Goal: Task Accomplishment & Management: Use online tool/utility

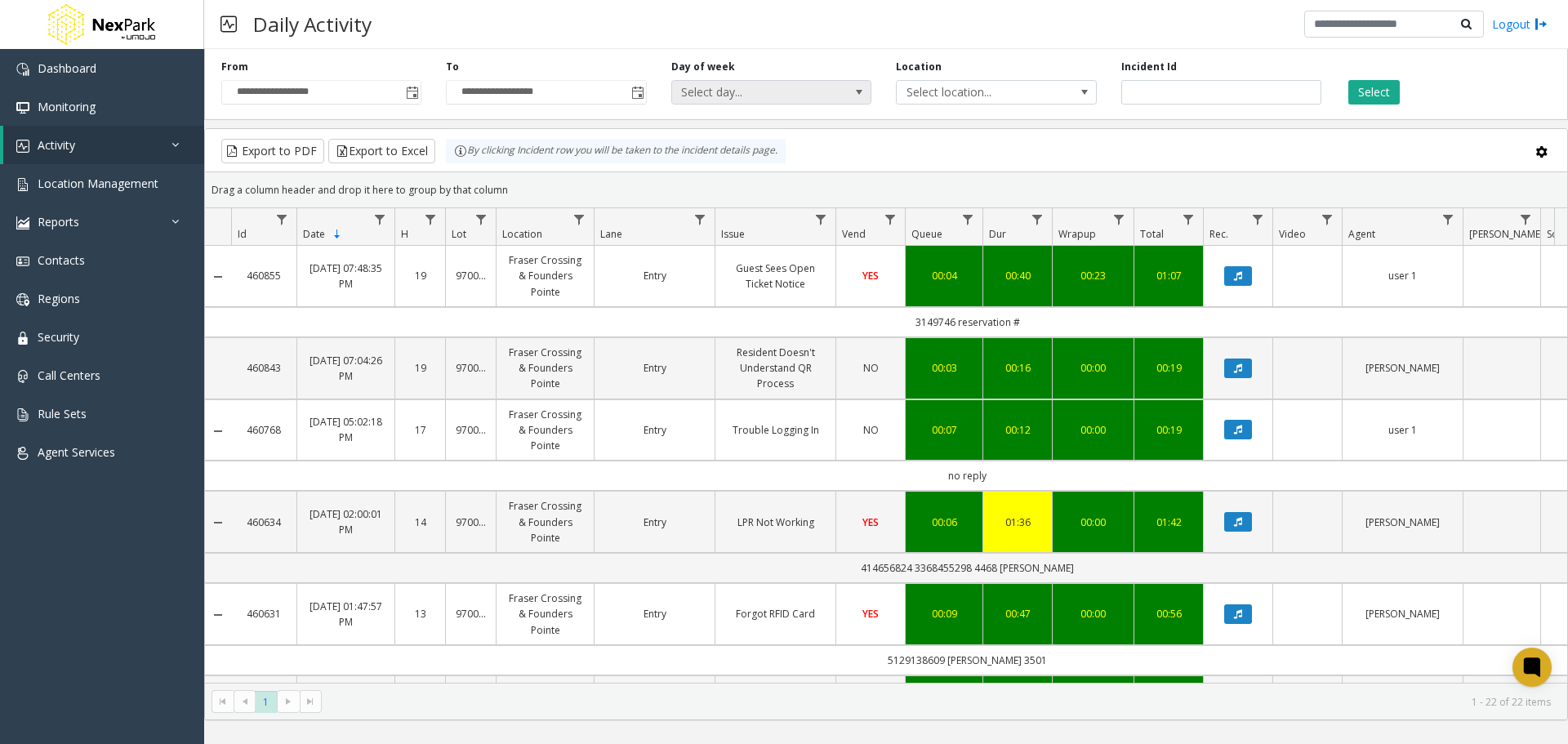
click at [824, 99] on span "Select day..." at bounding box center [752, 92] width 159 height 23
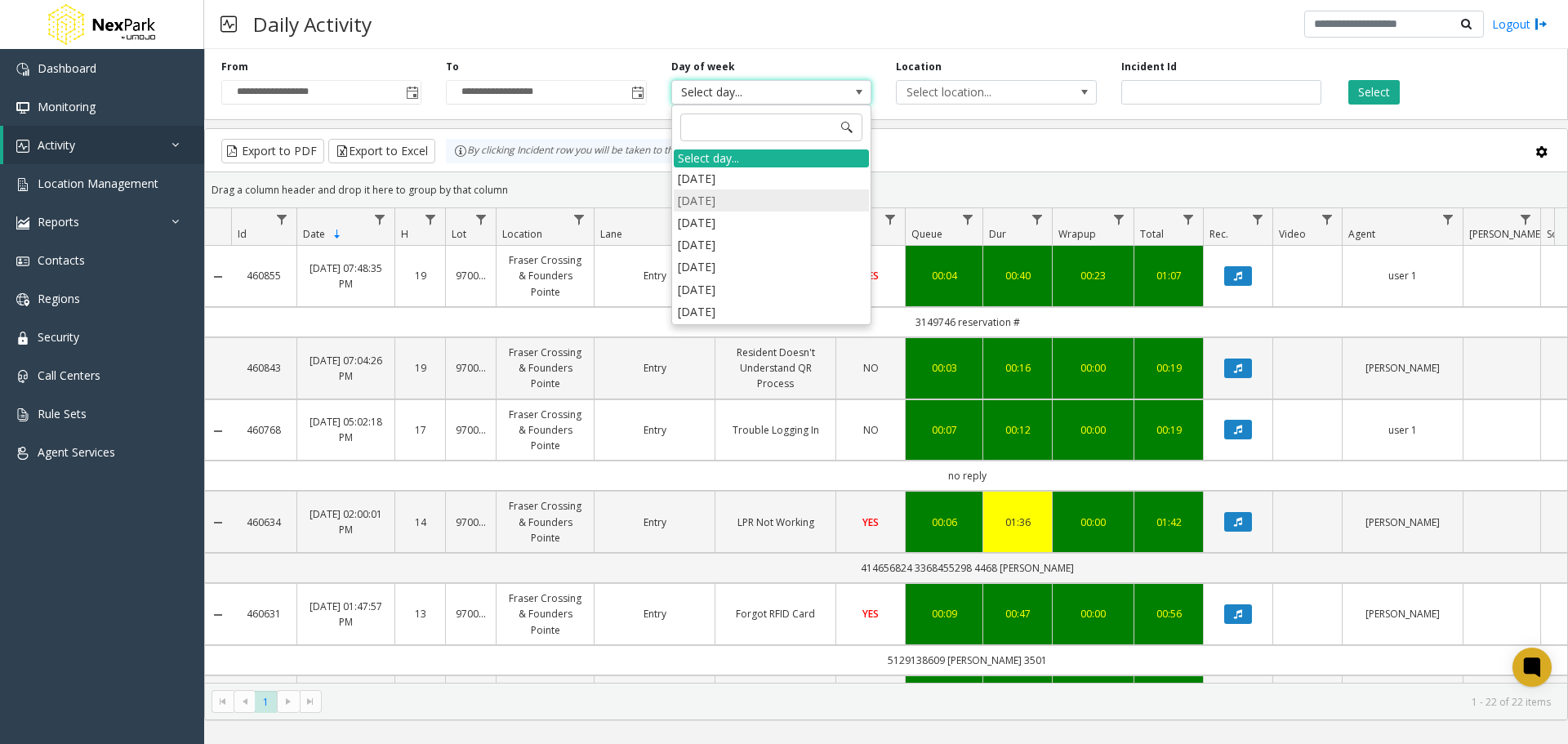
click at [700, 200] on li "Monday" at bounding box center [771, 200] width 195 height 22
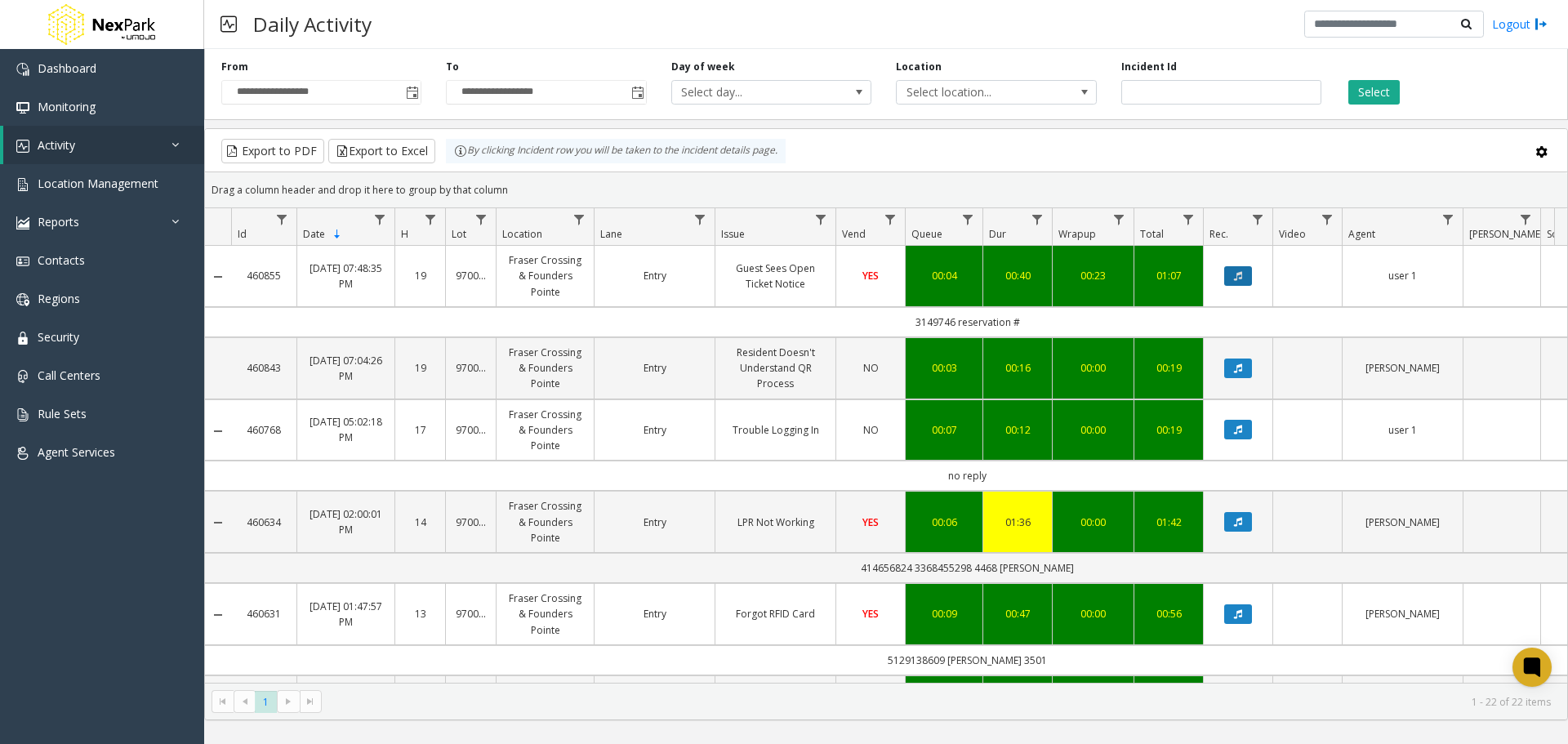
click at [1239, 276] on icon "Data table" at bounding box center [1238, 276] width 8 height 10
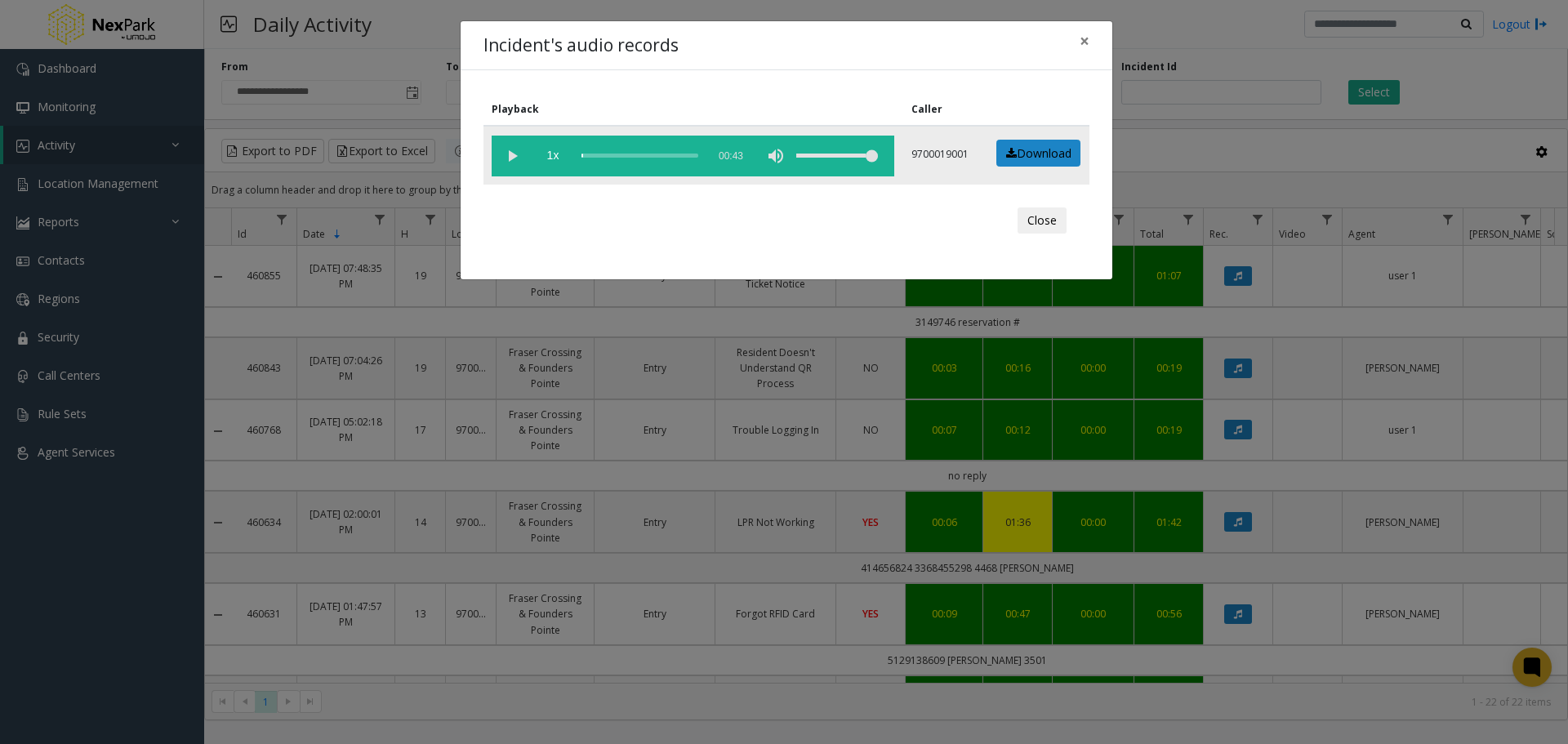
click at [513, 156] on vg-play-pause at bounding box center [512, 155] width 40 height 40
click at [509, 156] on vg-play-pause at bounding box center [512, 155] width 40 height 40
click at [1088, 42] on span "×" at bounding box center [1084, 40] width 10 height 23
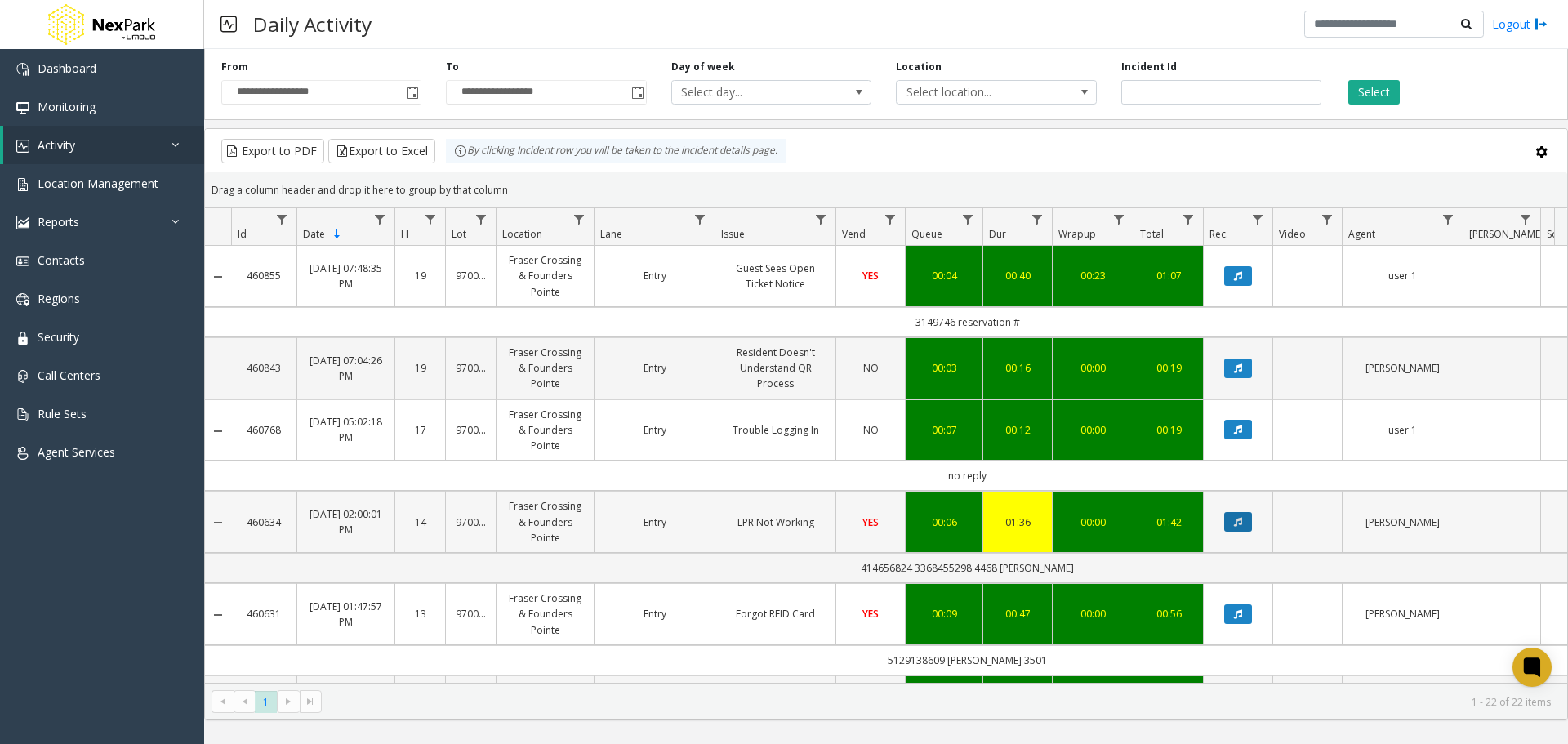
click at [1235, 519] on icon "Data table" at bounding box center [1238, 521] width 8 height 10
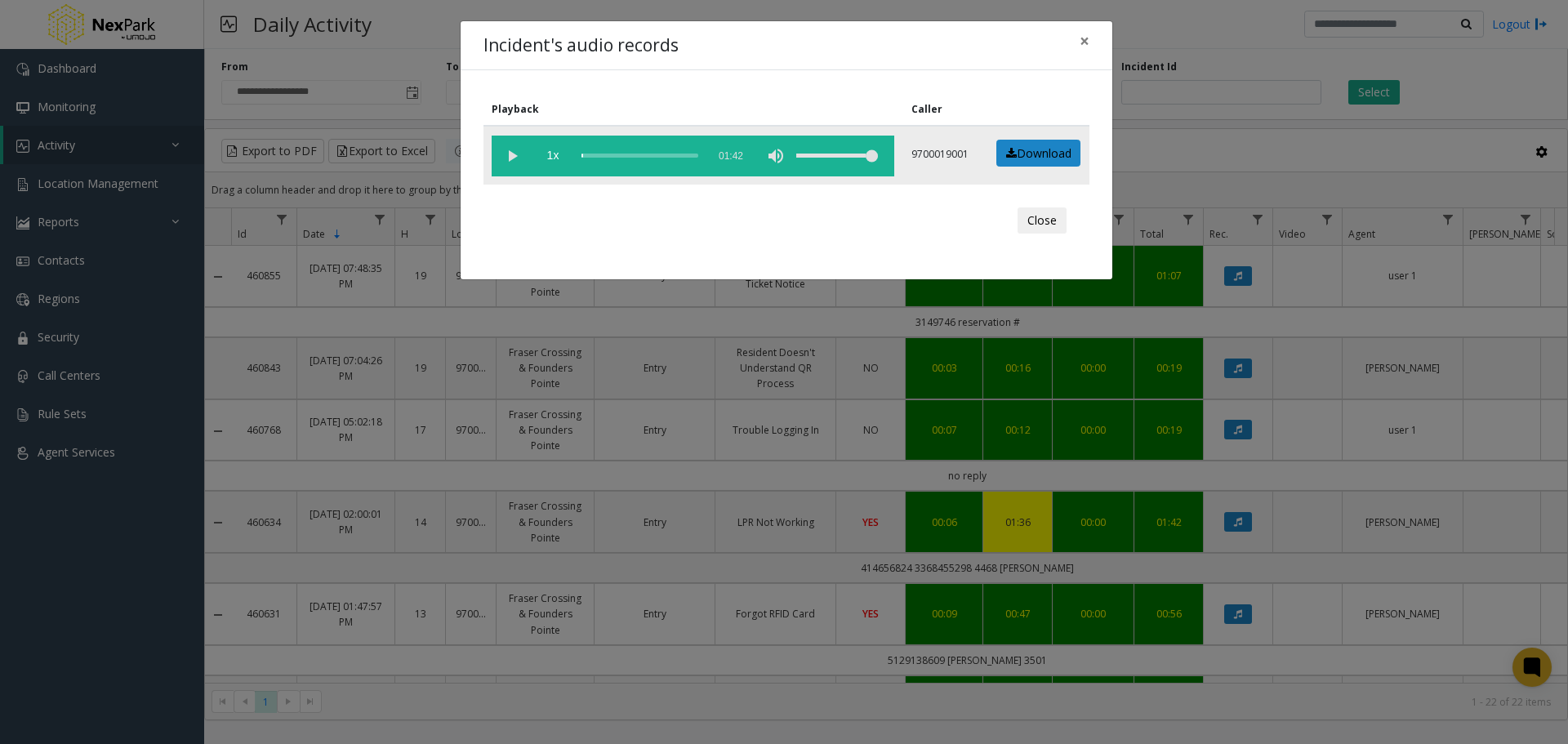
click at [510, 155] on vg-play-pause at bounding box center [512, 155] width 40 height 40
click at [1085, 40] on span "×" at bounding box center [1084, 40] width 10 height 23
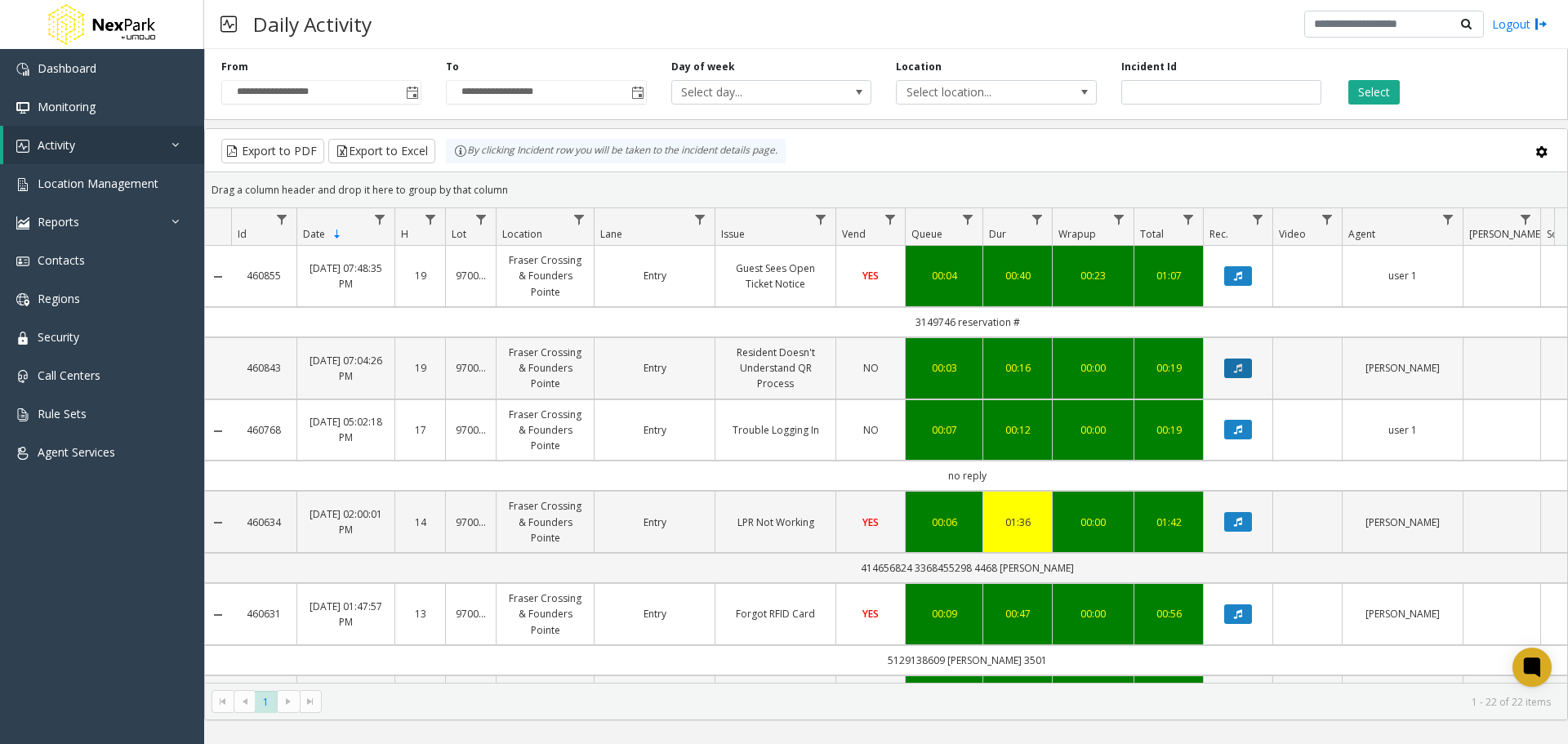
click at [1245, 367] on button "Data table" at bounding box center [1239, 368] width 28 height 19
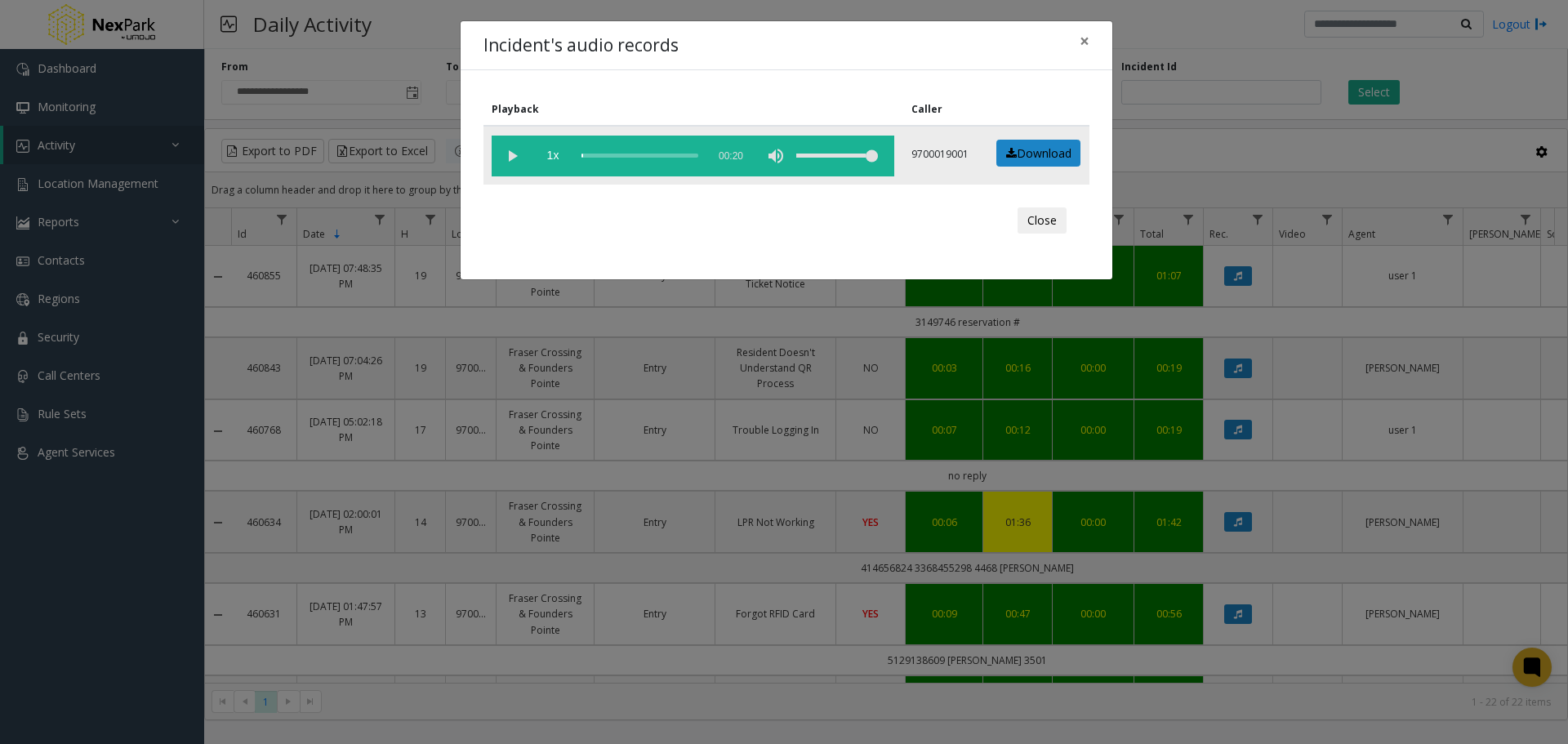
click at [508, 155] on vg-play-pause at bounding box center [512, 155] width 40 height 40
click at [1048, 215] on button "Close" at bounding box center [1042, 220] width 49 height 26
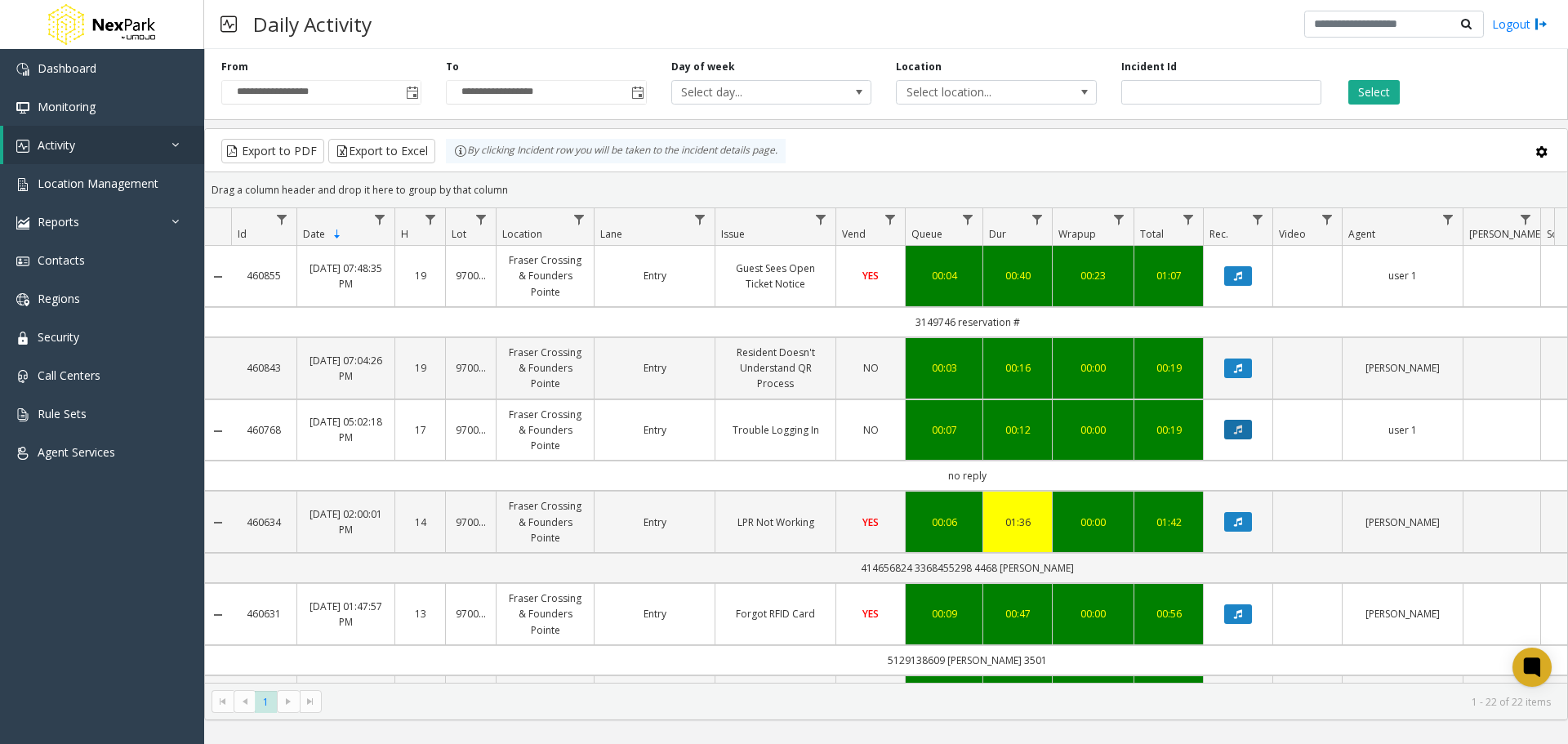
click at [1240, 433] on icon "Data table" at bounding box center [1238, 429] width 8 height 10
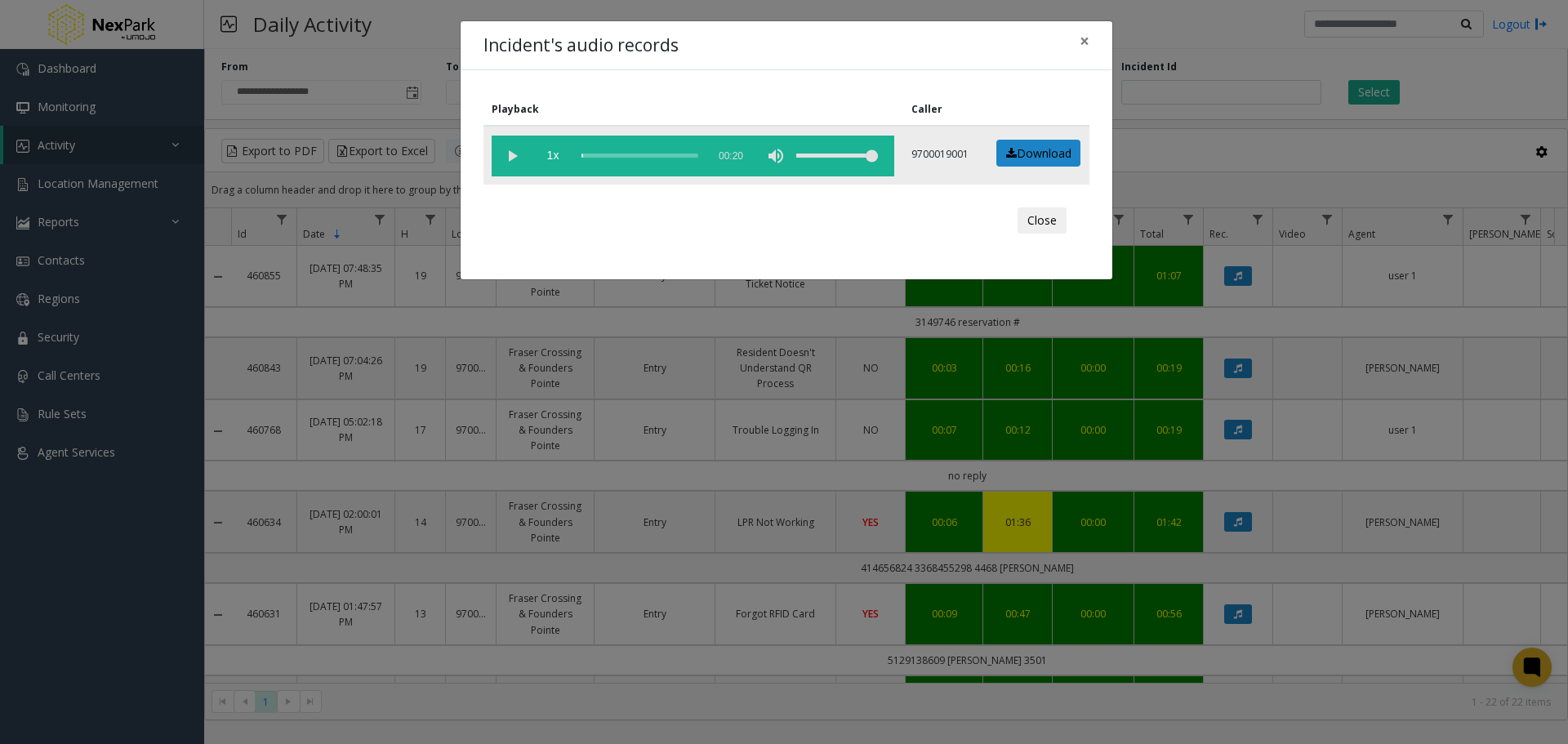
click at [512, 151] on vg-play-pause at bounding box center [512, 155] width 40 height 40
click at [1041, 220] on button "Close" at bounding box center [1042, 220] width 49 height 26
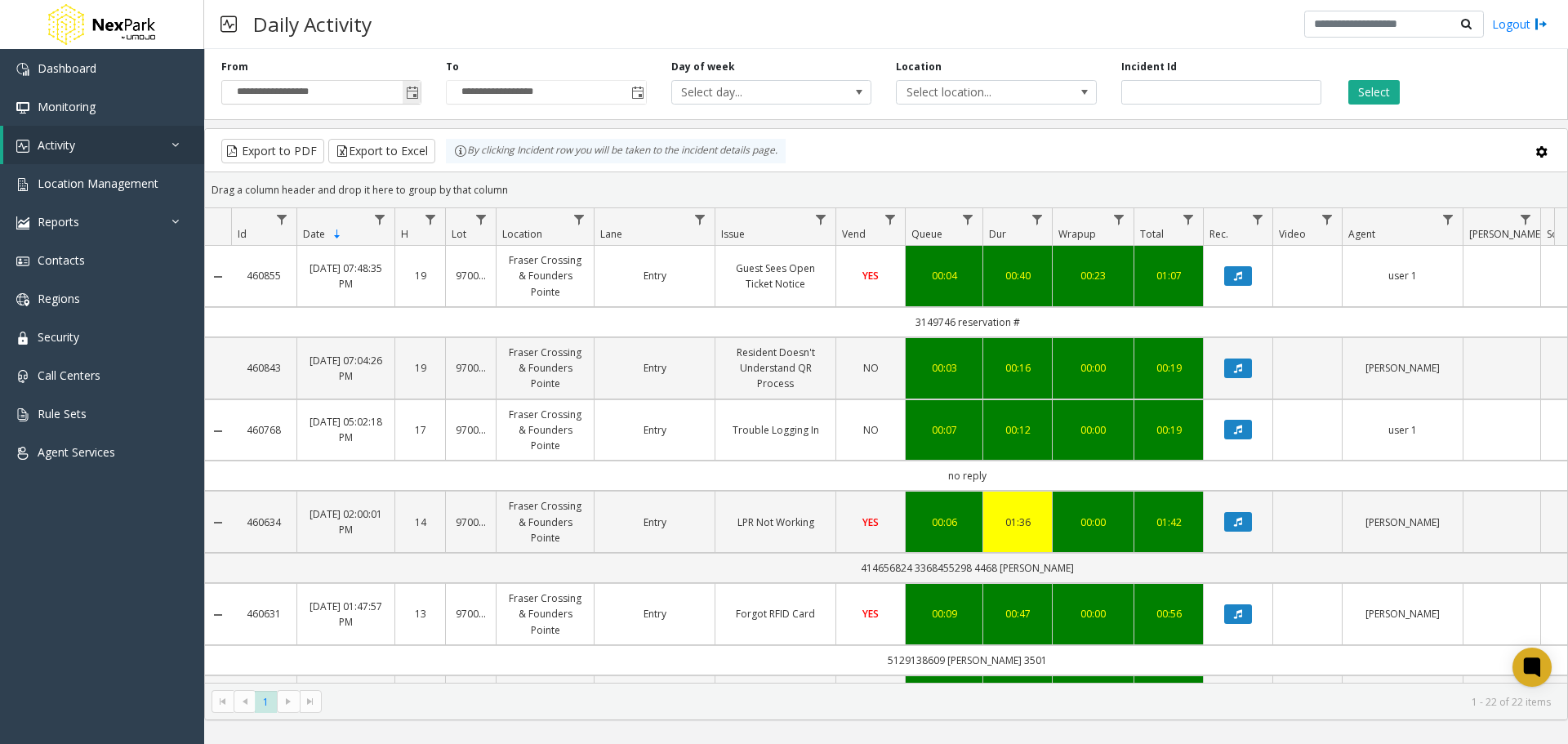
click at [348, 97] on input "**********" at bounding box center [321, 92] width 199 height 23
click at [248, 94] on input "**********" at bounding box center [321, 92] width 199 height 23
click at [412, 96] on span "Toggle popup" at bounding box center [412, 93] width 13 height 13
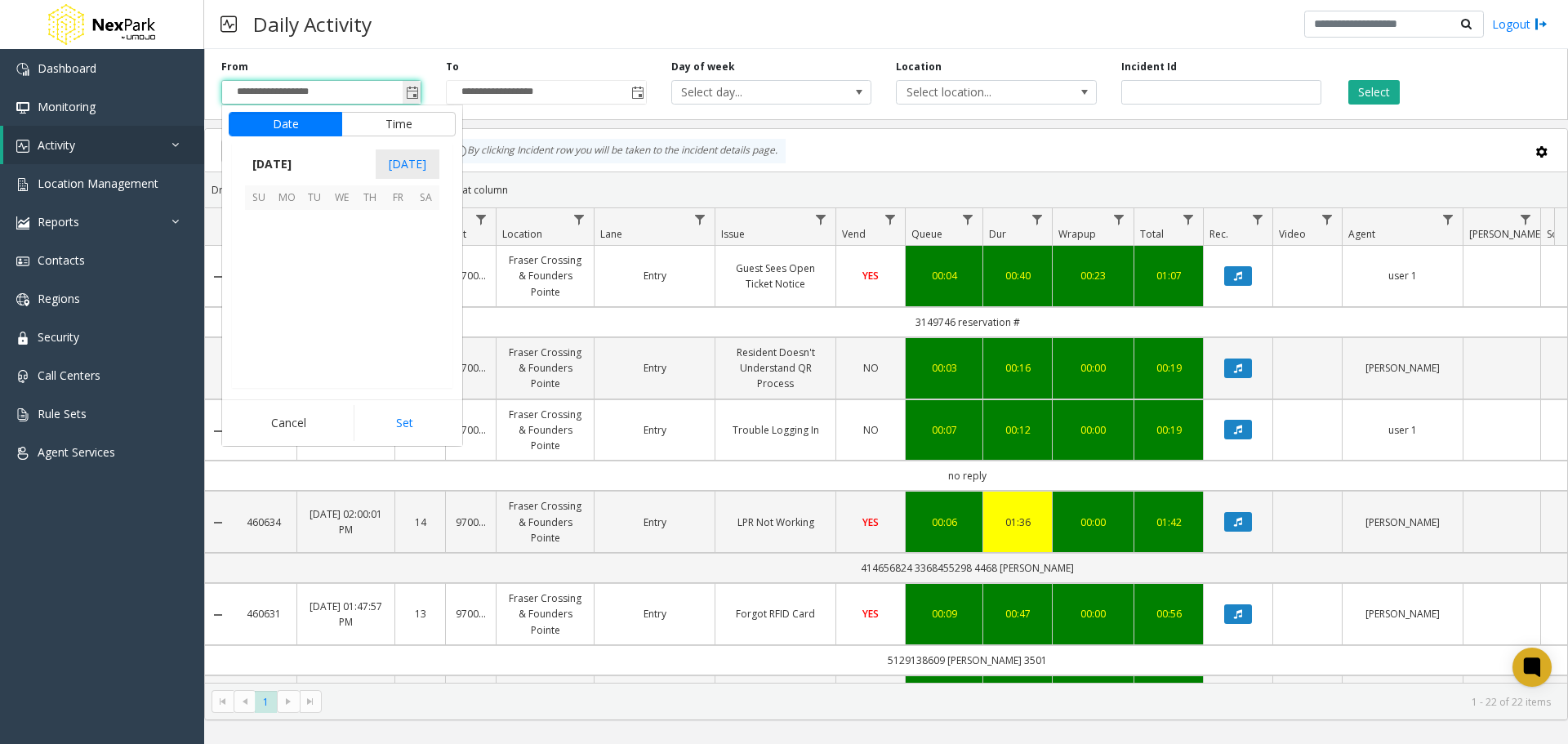
scroll to position [292973, 0]
click at [283, 220] on span "1" at bounding box center [286, 223] width 28 height 28
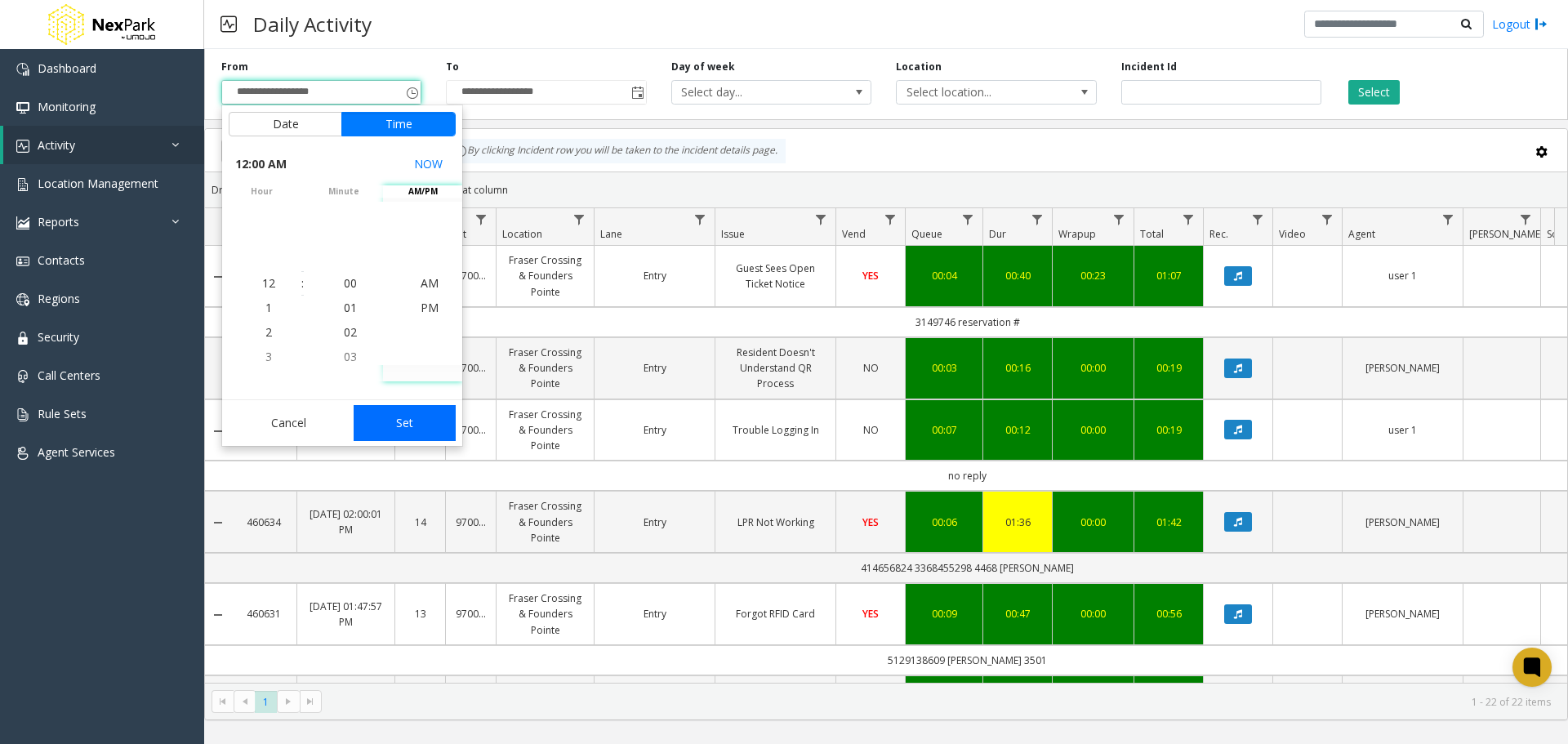
click at [403, 421] on button "Set" at bounding box center [405, 422] width 103 height 36
type input "**********"
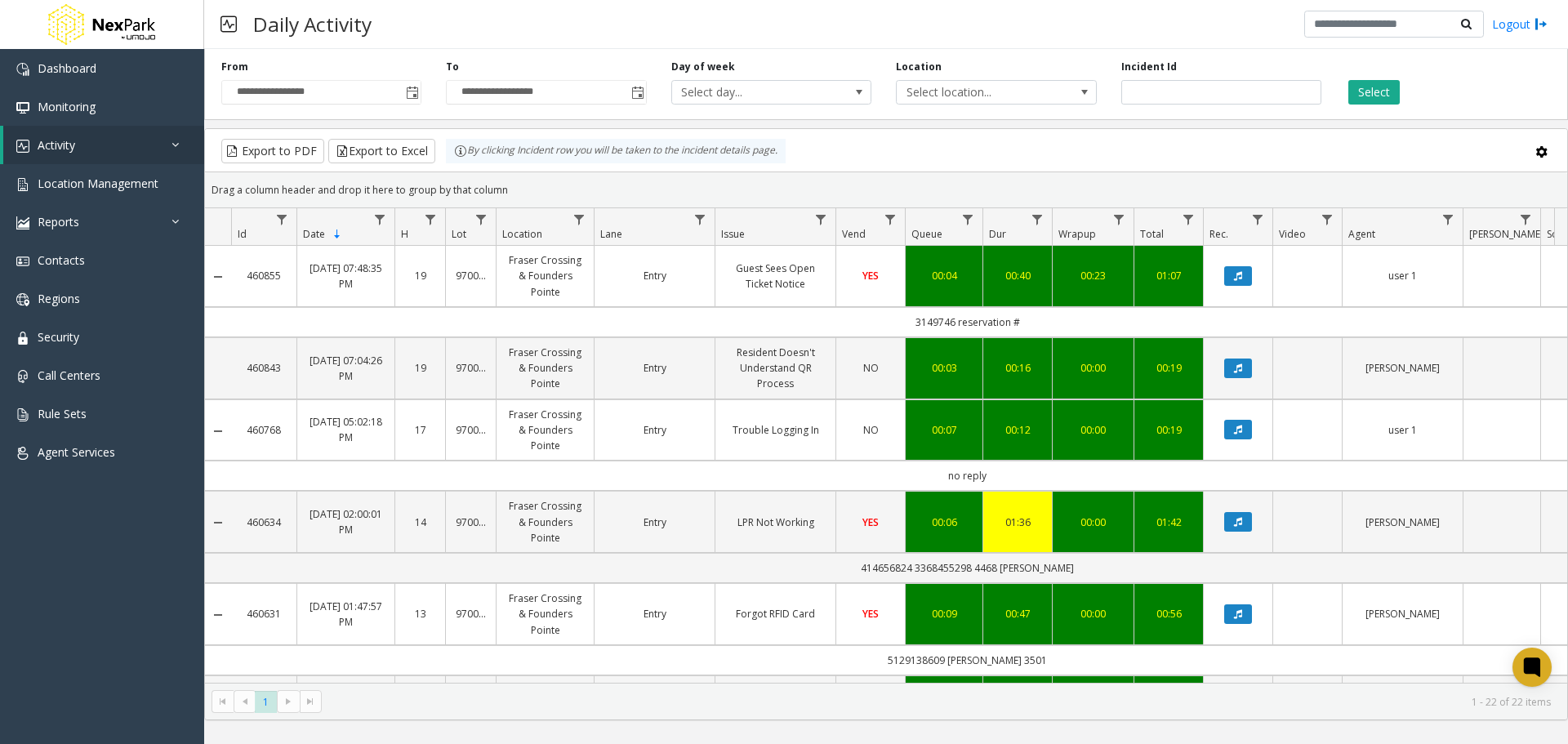
drag, startPoint x: 1388, startPoint y: 93, endPoint x: 1079, endPoint y: 128, distance: 311.0
click at [1109, 143] on div "**********" at bounding box center [886, 381] width 1364 height 678
click at [1371, 89] on button "Select" at bounding box center [1374, 92] width 52 height 25
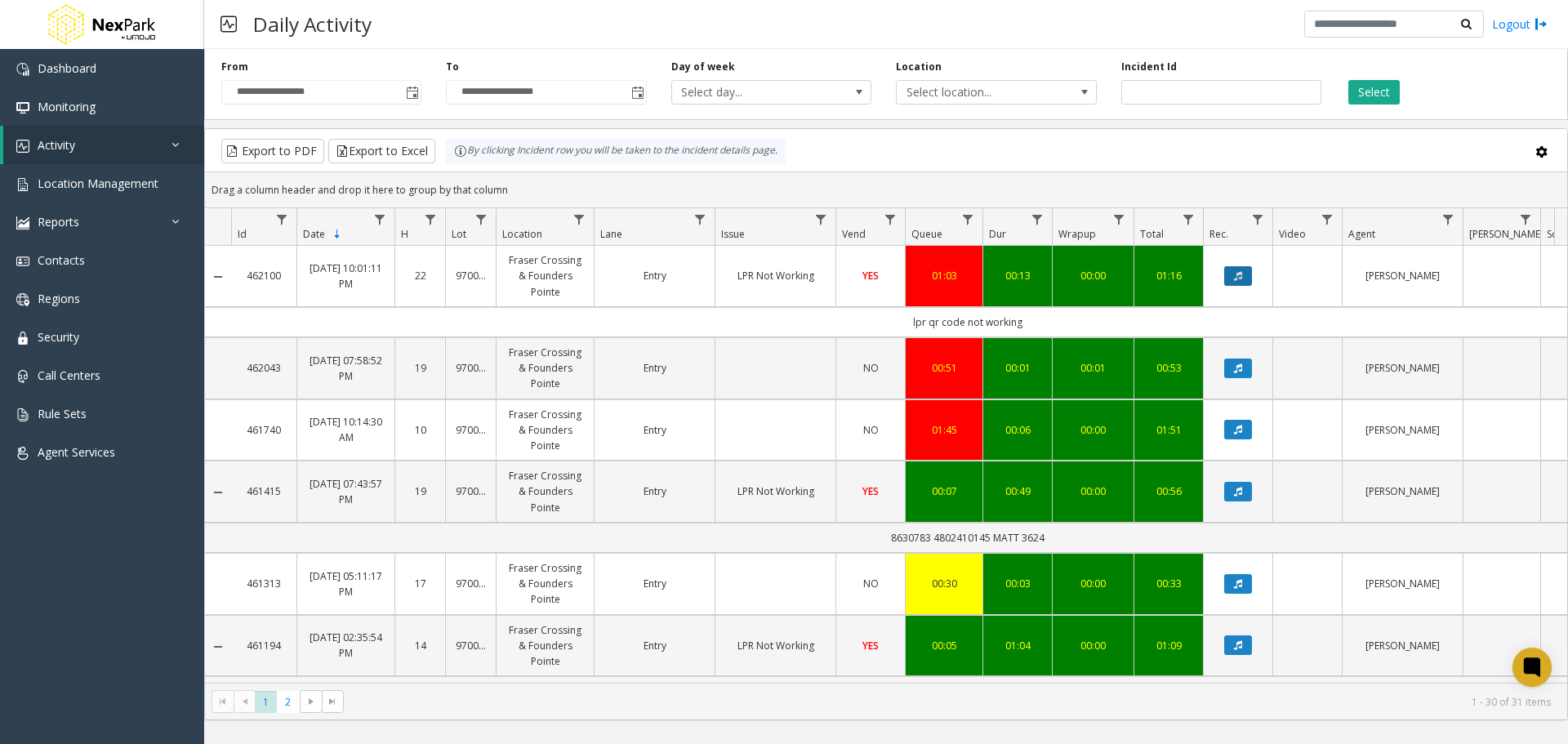
click at [1239, 274] on icon "Data table" at bounding box center [1238, 276] width 8 height 10
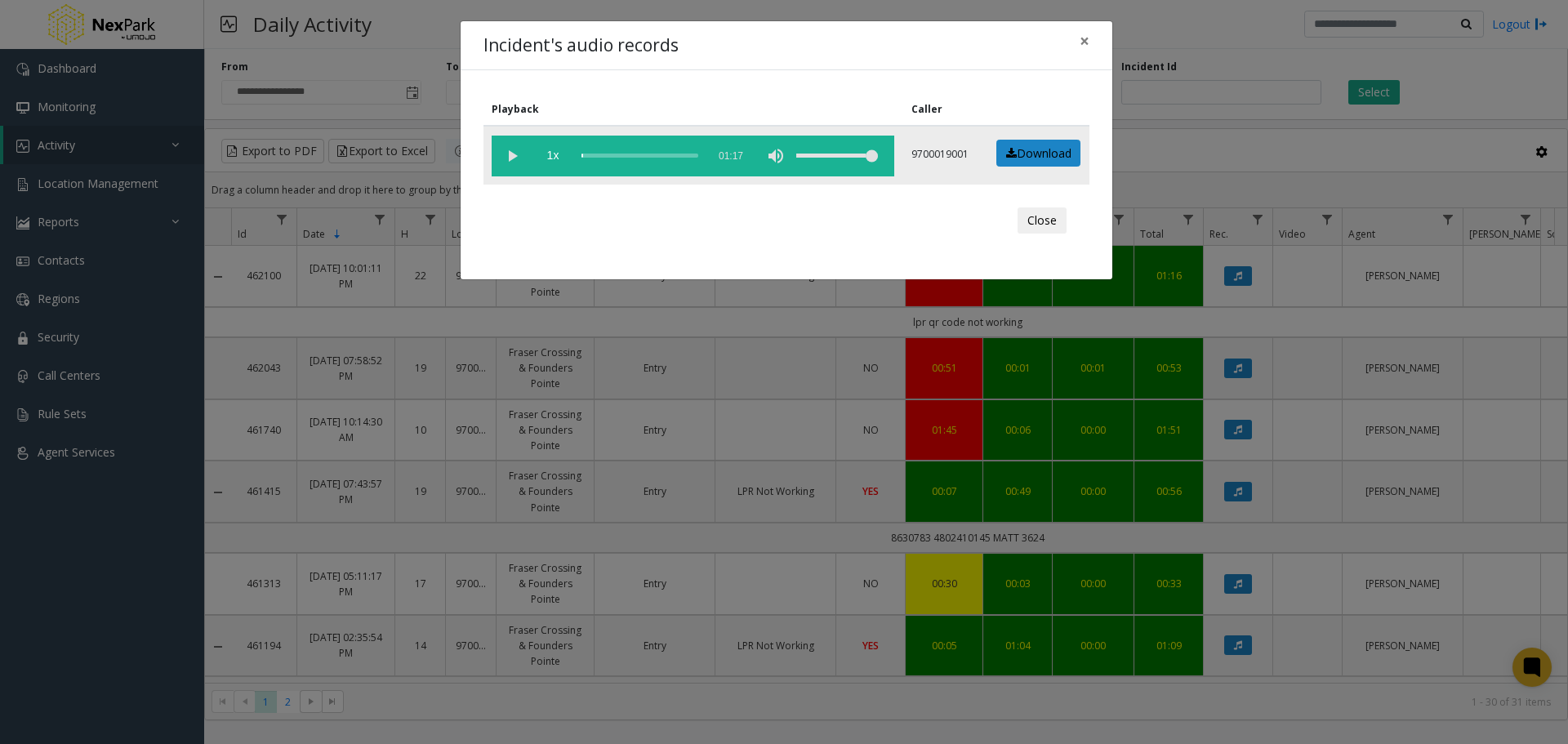
click at [513, 157] on vg-play-pause at bounding box center [512, 155] width 40 height 40
drag, startPoint x: 734, startPoint y: 47, endPoint x: 768, endPoint y: 44, distance: 34.1
click at [768, 44] on div "Incident's audio records ×" at bounding box center [787, 46] width 651 height 50
click at [665, 154] on div "scrub bar" at bounding box center [640, 155] width 117 height 40
click at [676, 156] on div "scrub bar" at bounding box center [640, 155] width 117 height 40
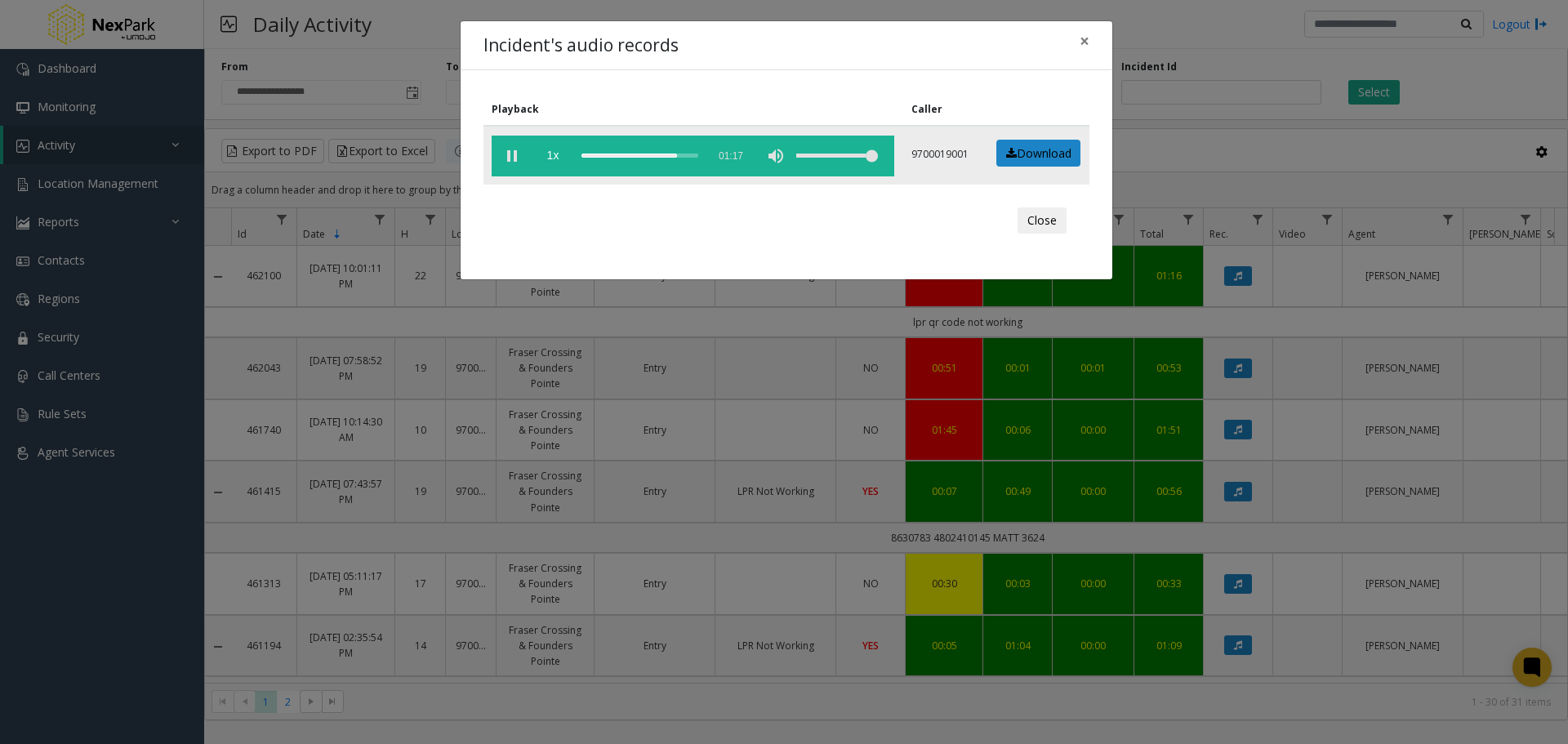
click at [690, 156] on div "scrub bar" at bounding box center [640, 155] width 117 height 40
click at [680, 155] on div "scrub bar" at bounding box center [640, 155] width 117 height 40
click at [674, 155] on div "scrub bar" at bounding box center [640, 155] width 117 height 40
click at [1043, 223] on button "Close" at bounding box center [1042, 220] width 49 height 26
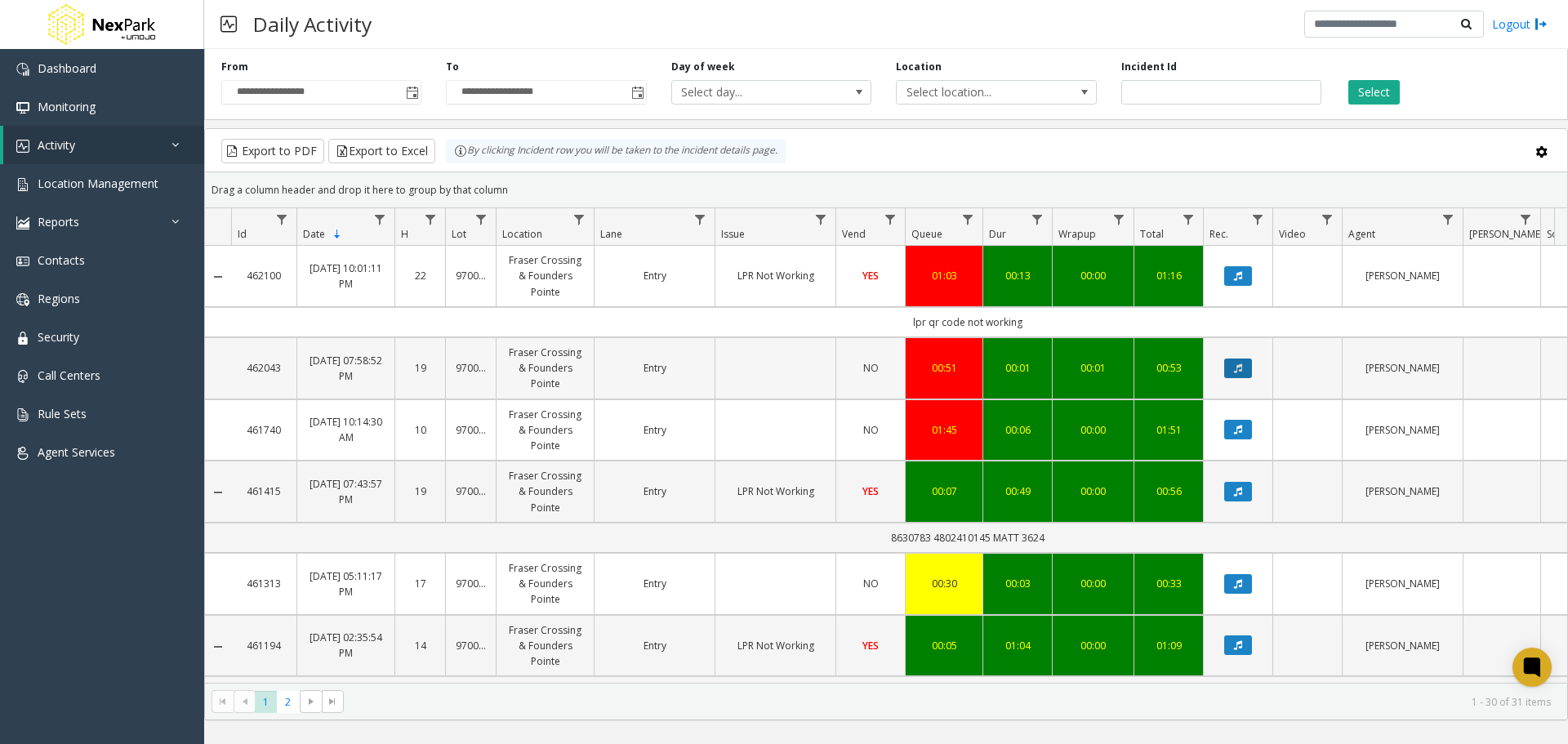
click at [1234, 367] on icon "Data table" at bounding box center [1238, 368] width 8 height 10
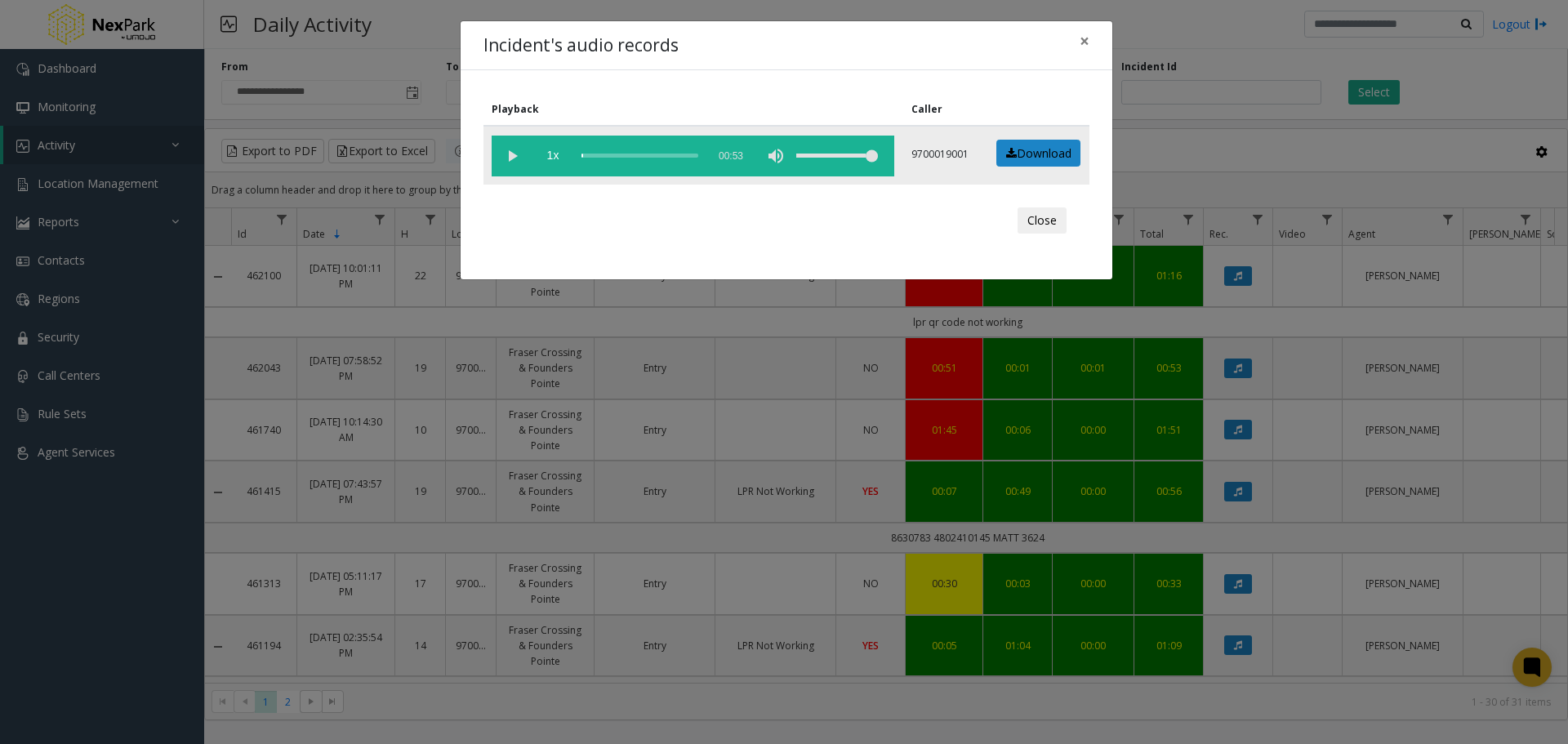
click at [510, 155] on vg-play-pause at bounding box center [512, 155] width 40 height 40
drag, startPoint x: 795, startPoint y: 30, endPoint x: 767, endPoint y: 143, distance: 116.4
click at [779, 154] on div "Incident's audio records × Playback Caller 1x 00:53 9700019001 Download Close" at bounding box center [787, 150] width 653 height 259
click at [785, 240] on div "Close" at bounding box center [787, 220] width 583 height 49
click at [1042, 223] on button "Close" at bounding box center [1042, 220] width 49 height 26
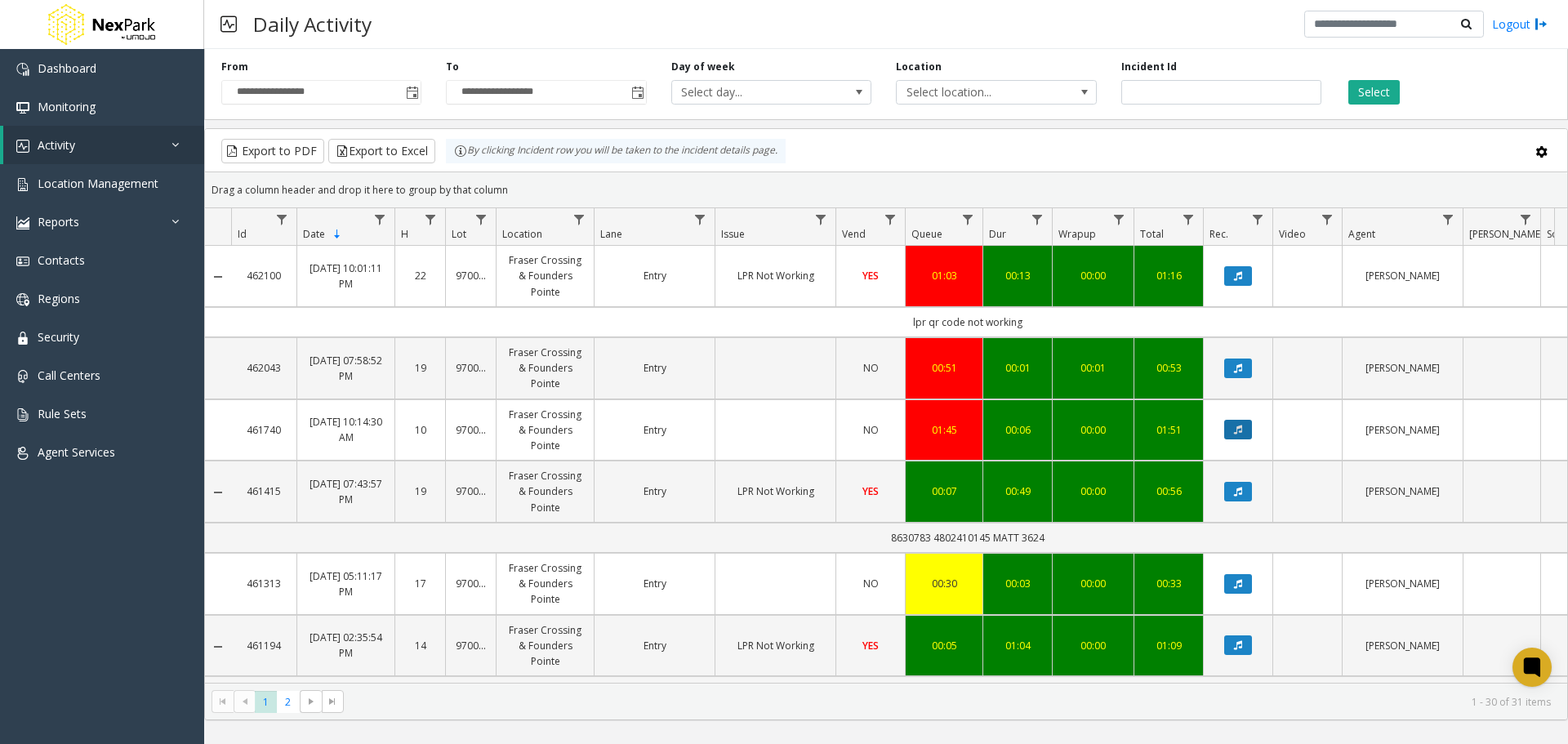
click at [1239, 432] on icon "Data table" at bounding box center [1238, 429] width 8 height 10
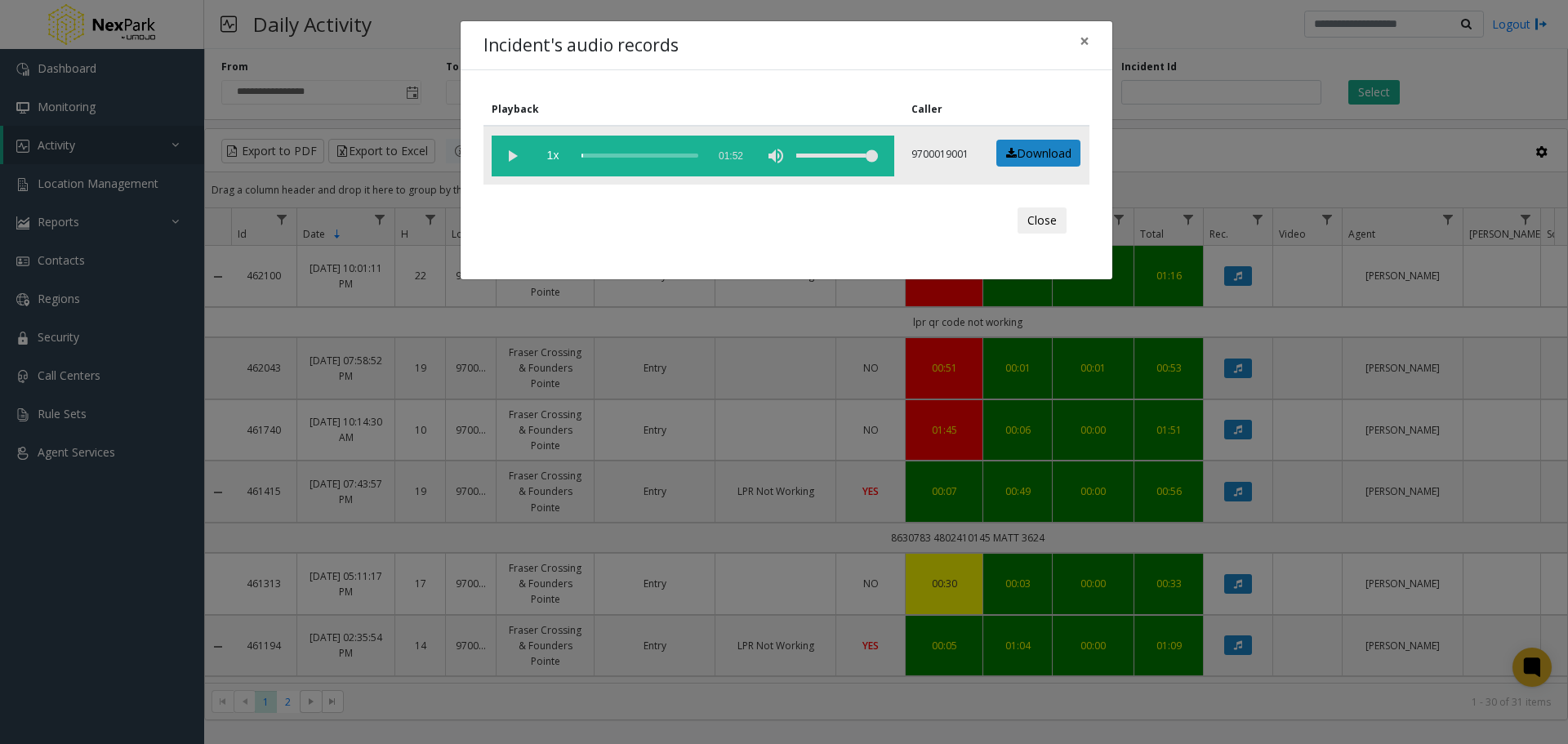
click at [506, 153] on vg-play-pause at bounding box center [512, 155] width 40 height 40
click at [634, 154] on div "scrub bar" at bounding box center [640, 155] width 117 height 40
click at [665, 156] on div "scrub bar" at bounding box center [640, 155] width 117 height 40
click at [681, 155] on div "scrub bar" at bounding box center [640, 155] width 117 height 40
click at [694, 155] on div "scrub bar" at bounding box center [640, 155] width 117 height 40
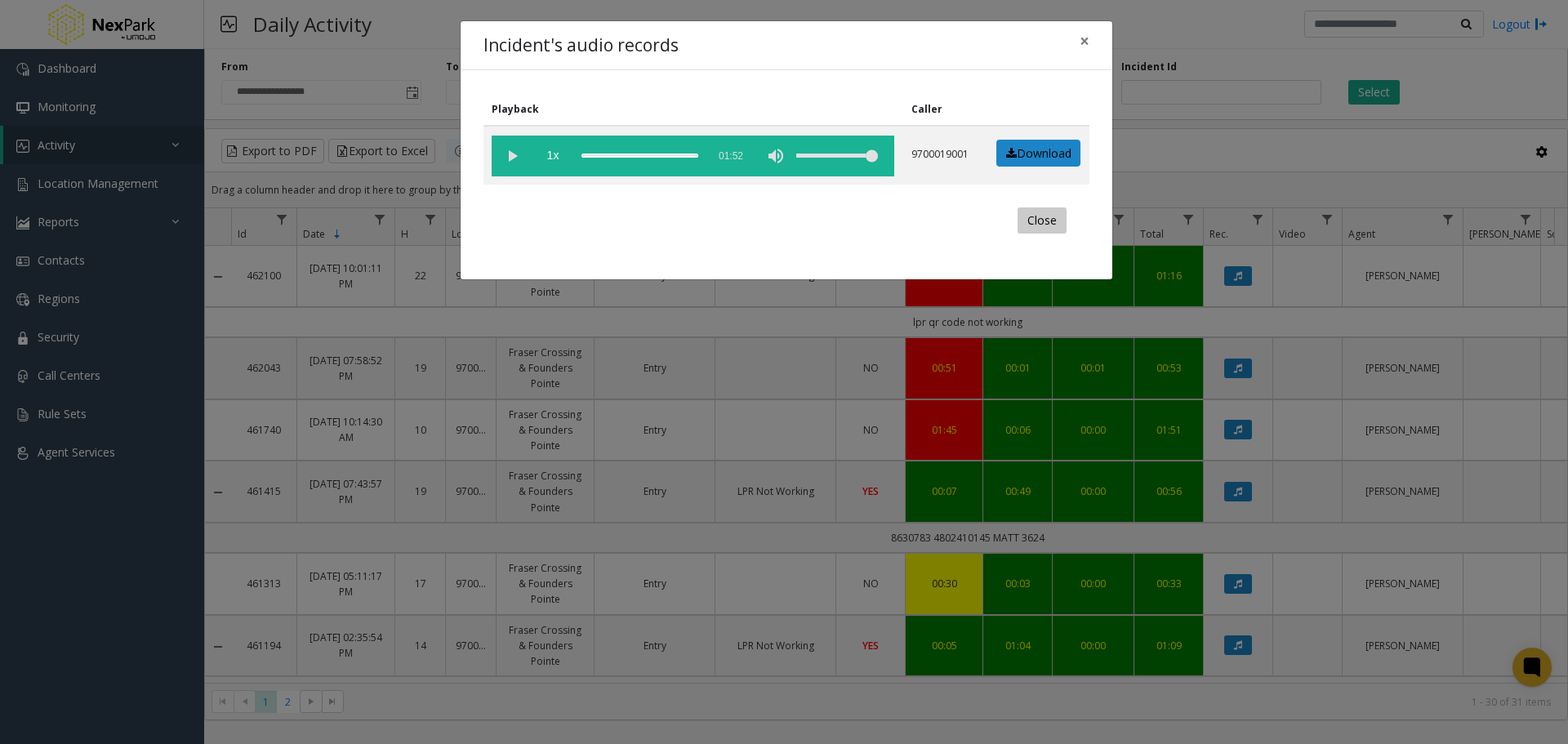
click at [1049, 220] on button "Close" at bounding box center [1042, 220] width 49 height 26
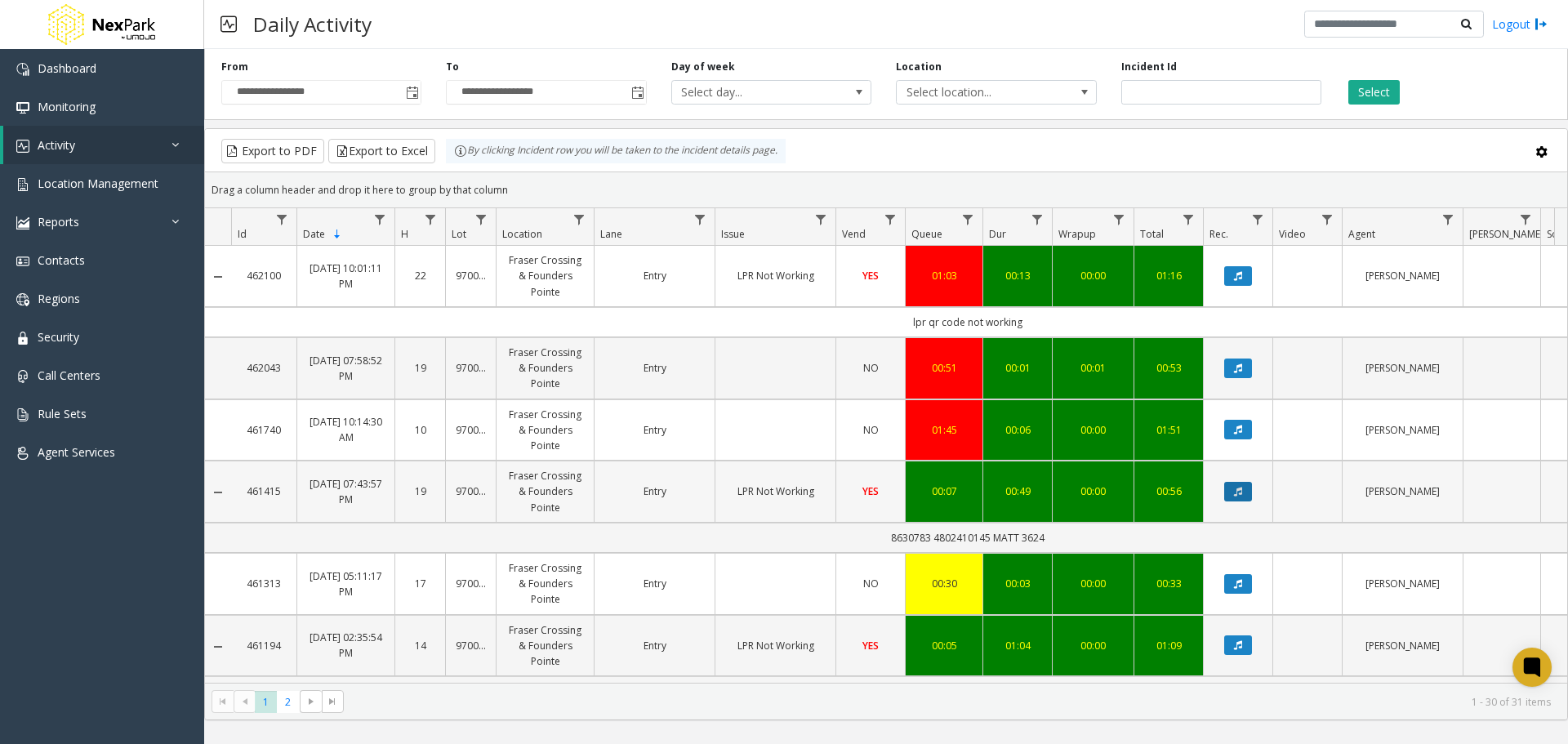
click at [1239, 492] on icon "Data table" at bounding box center [1238, 491] width 8 height 10
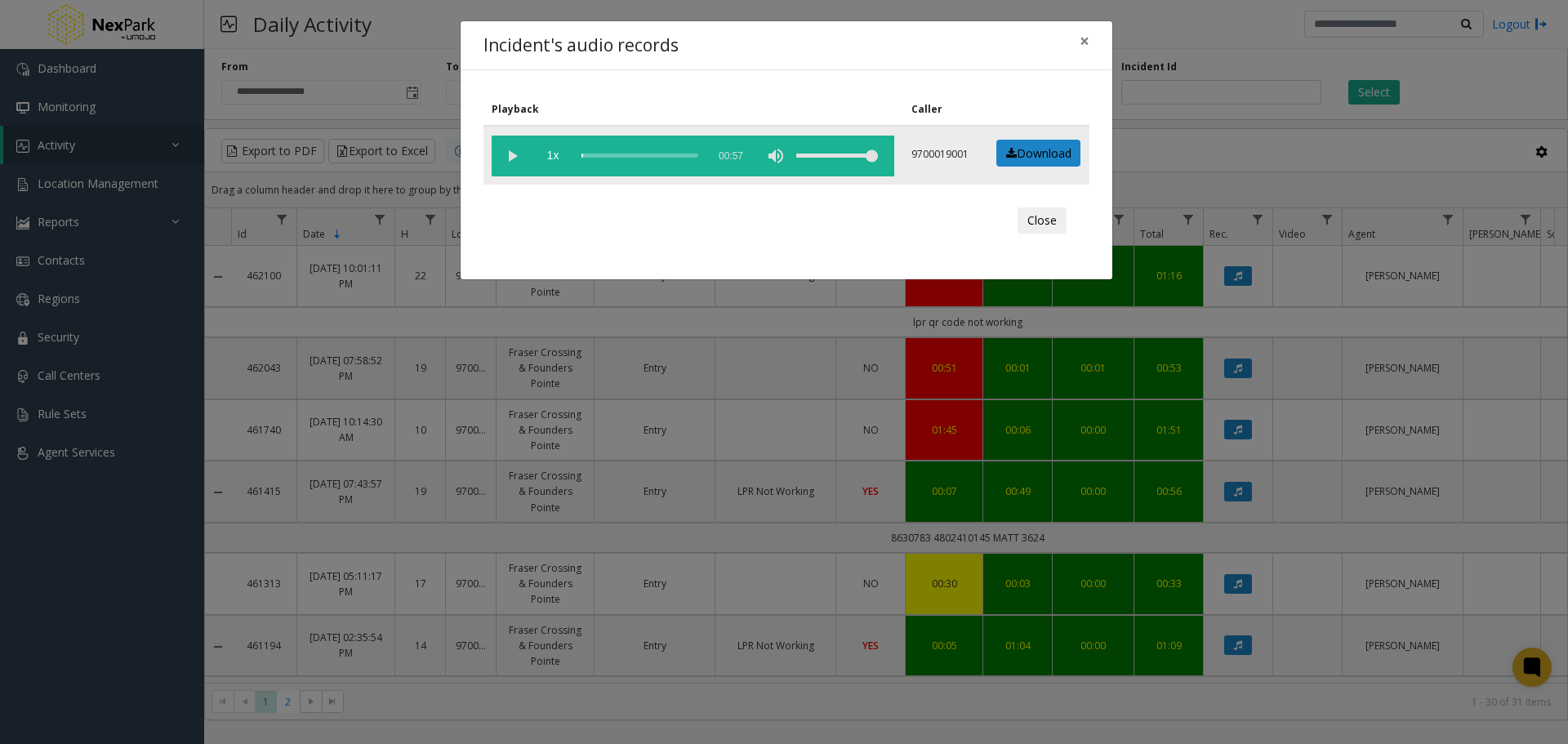
click at [511, 157] on vg-play-pause at bounding box center [512, 155] width 40 height 40
click at [1049, 217] on button "Close" at bounding box center [1042, 220] width 49 height 26
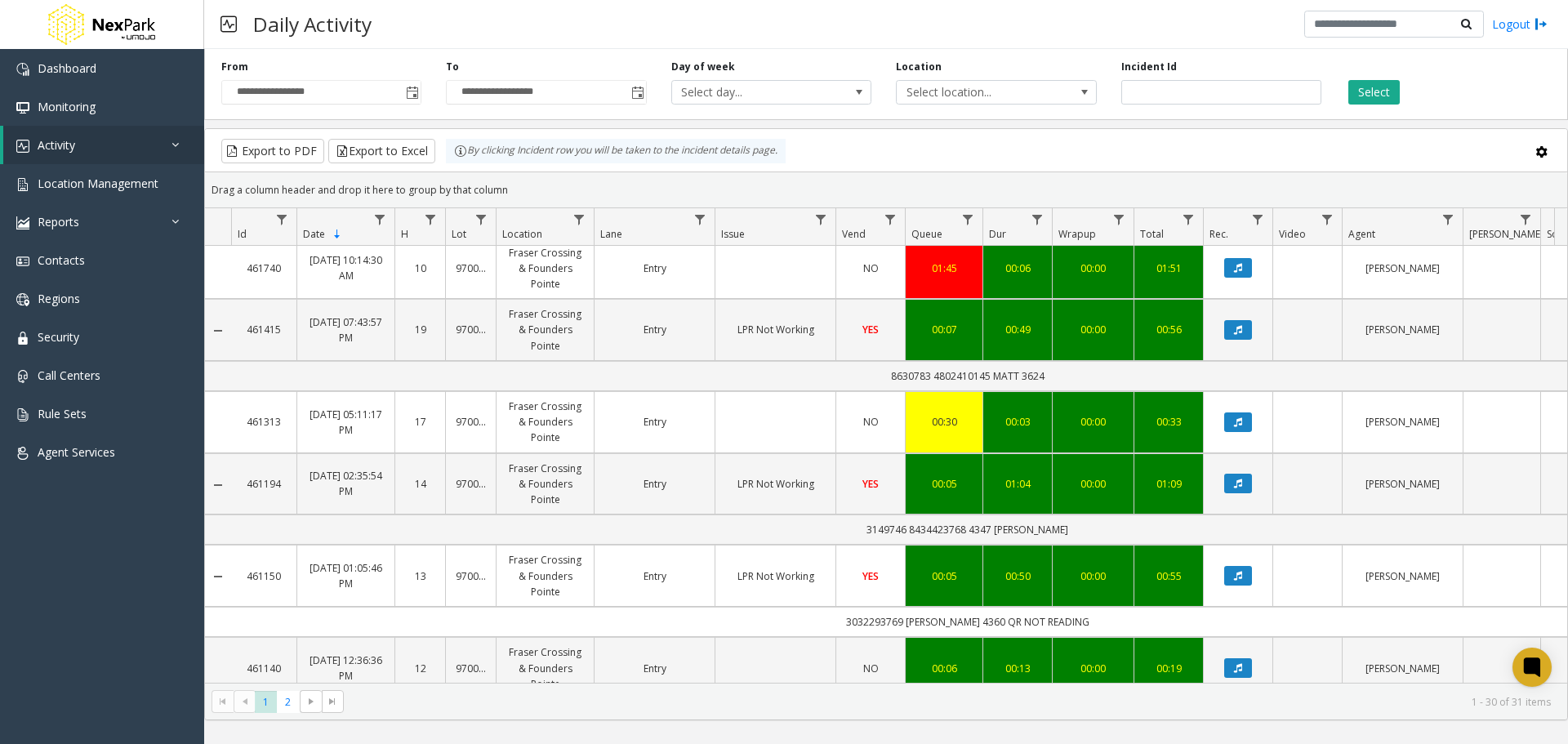
scroll to position [164, 0]
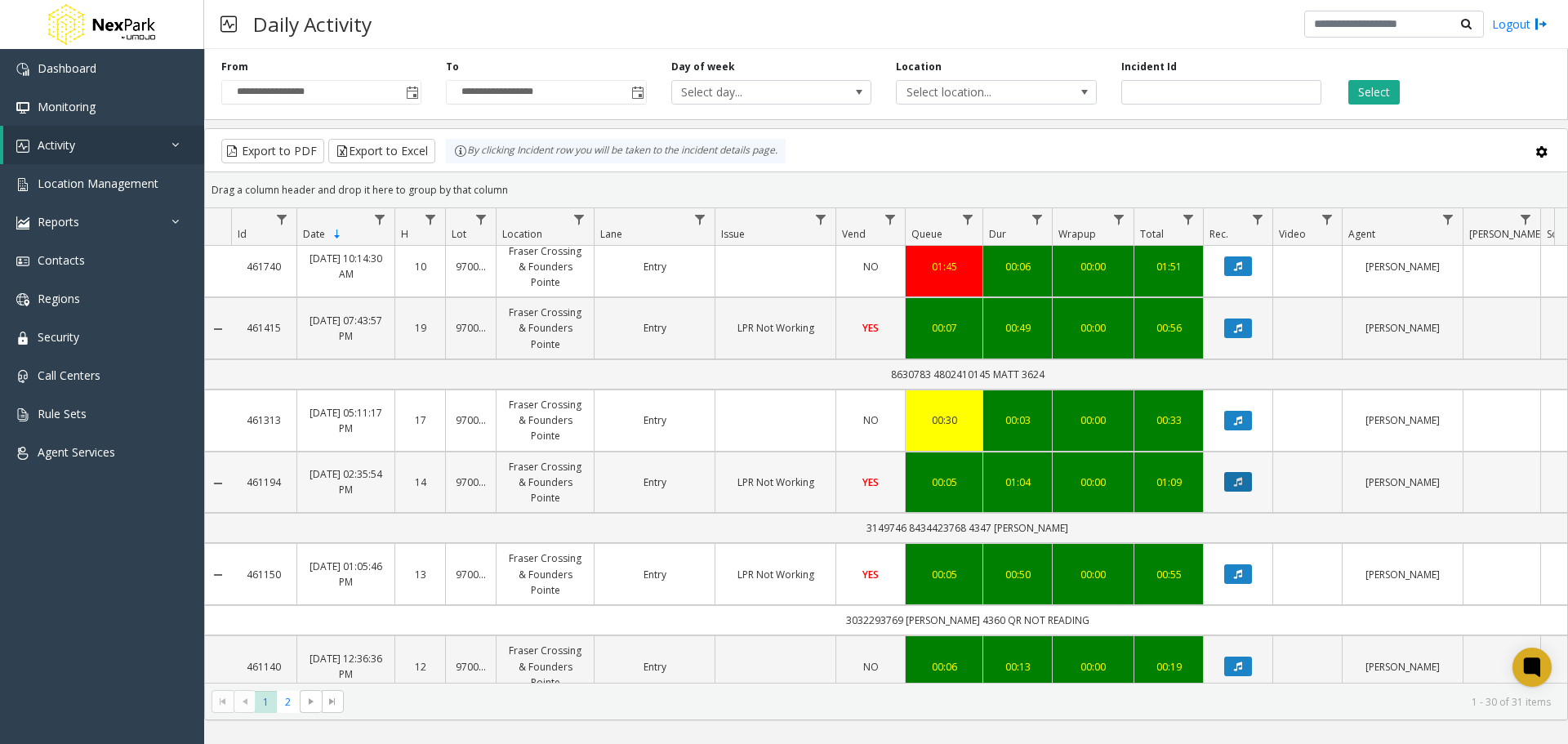
click at [1237, 480] on icon "Data table" at bounding box center [1238, 481] width 8 height 10
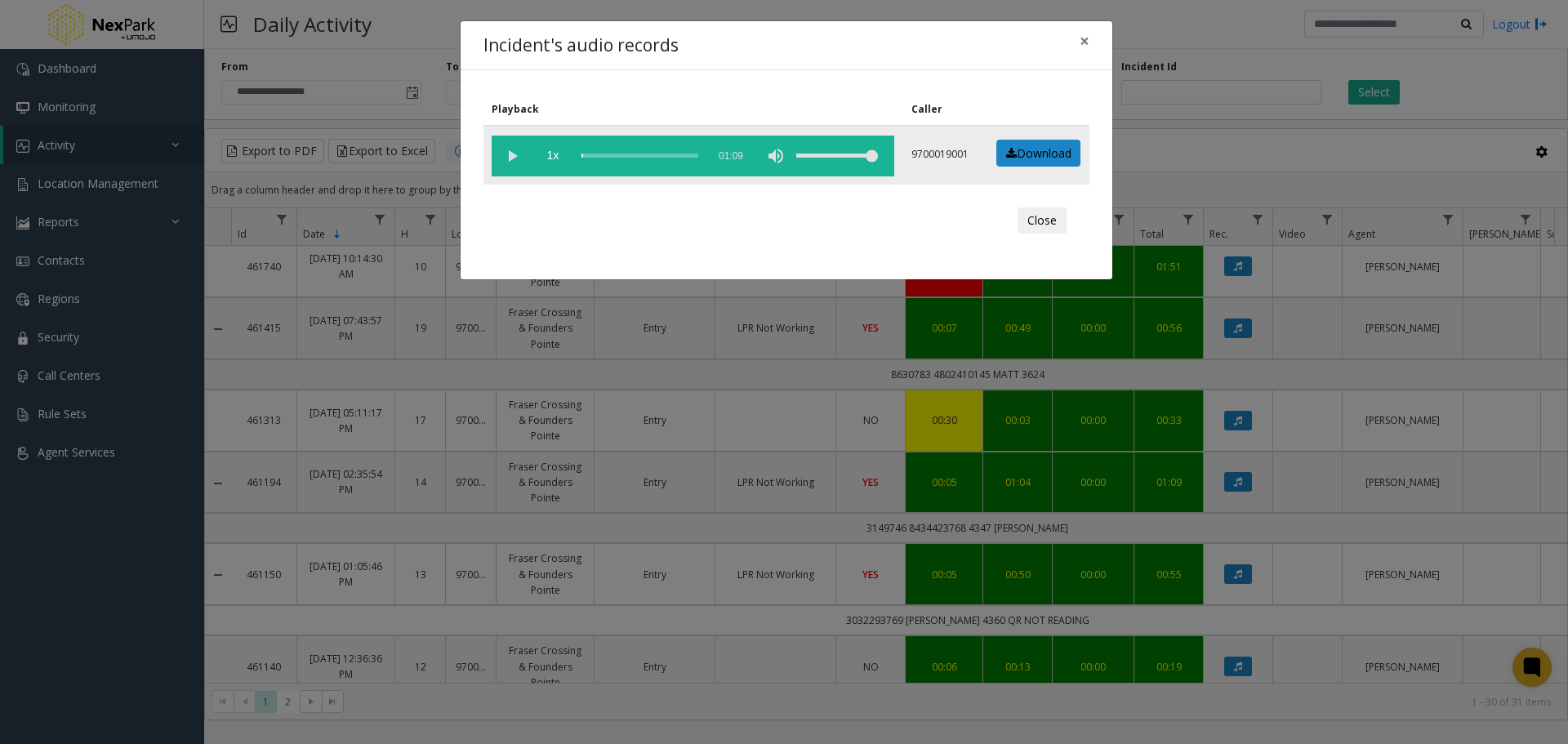
click at [501, 156] on vg-play-pause at bounding box center [512, 155] width 40 height 40
click at [1051, 219] on button "Close" at bounding box center [1042, 220] width 49 height 26
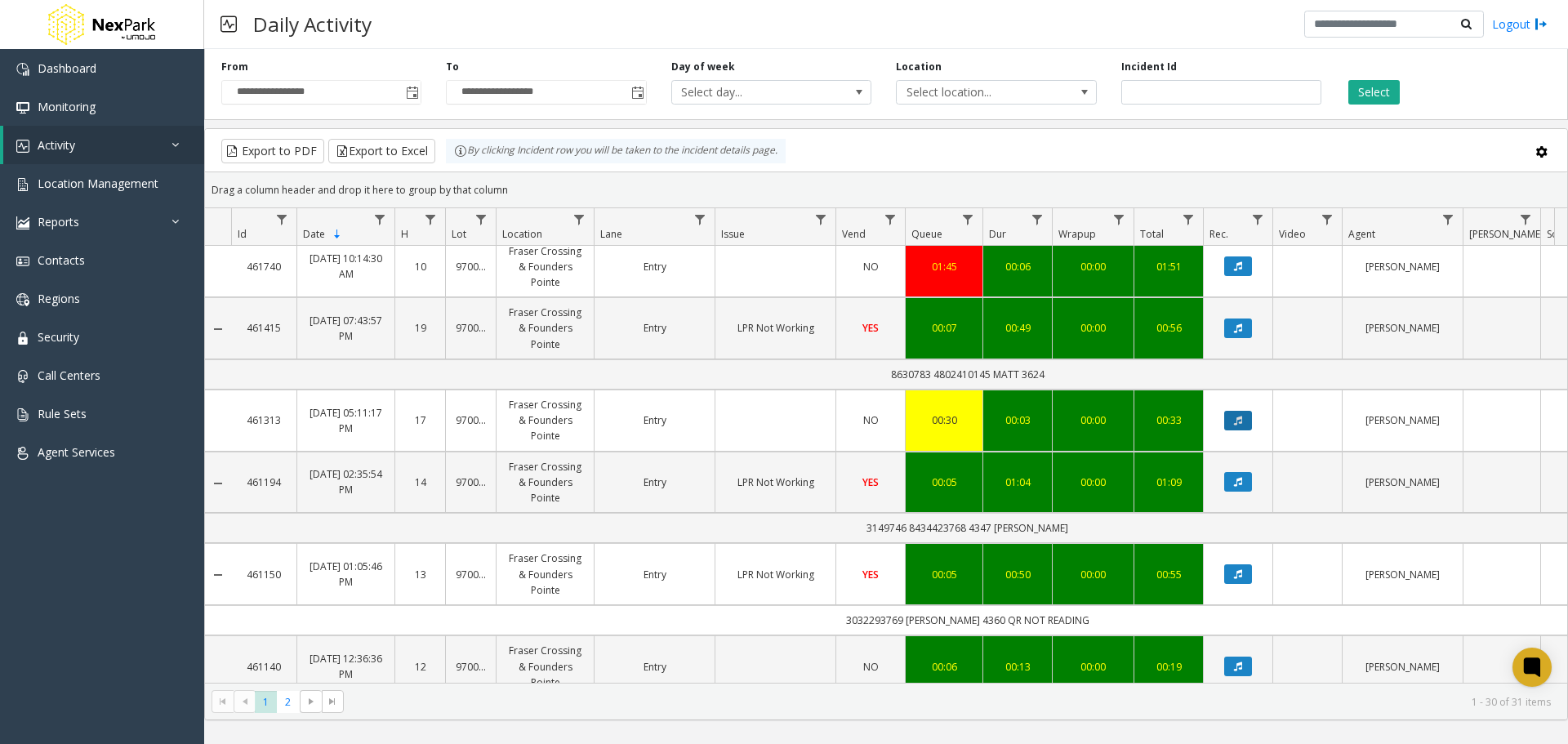
click at [1237, 418] on icon "Data table" at bounding box center [1238, 420] width 8 height 10
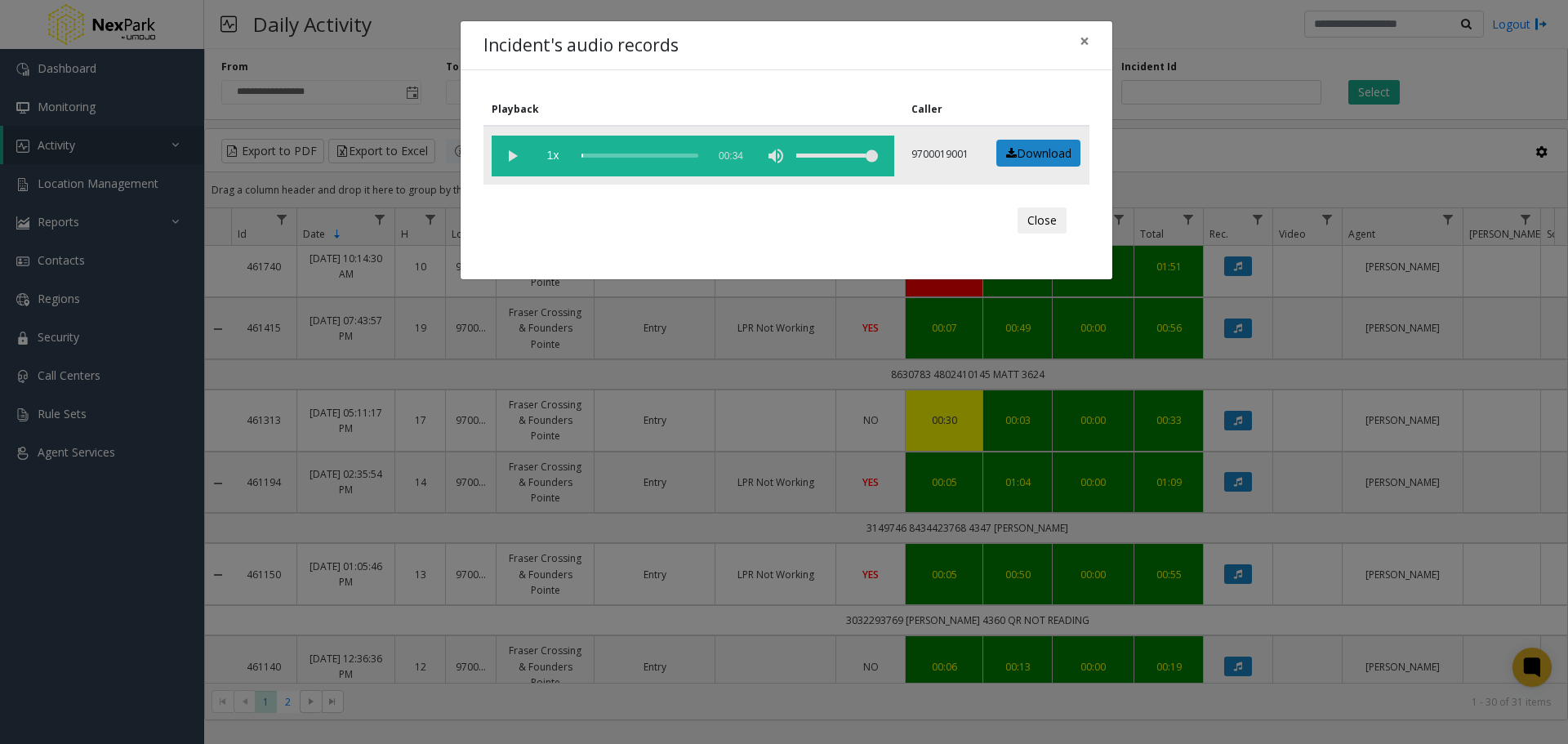
click at [512, 153] on vg-play-pause at bounding box center [512, 155] width 40 height 40
click at [621, 155] on div "scrub bar" at bounding box center [640, 155] width 117 height 40
click at [634, 156] on div "scrub bar" at bounding box center [640, 155] width 117 height 40
click at [658, 156] on div "scrub bar" at bounding box center [640, 155] width 117 height 40
click at [672, 156] on div "scrub bar" at bounding box center [640, 155] width 117 height 40
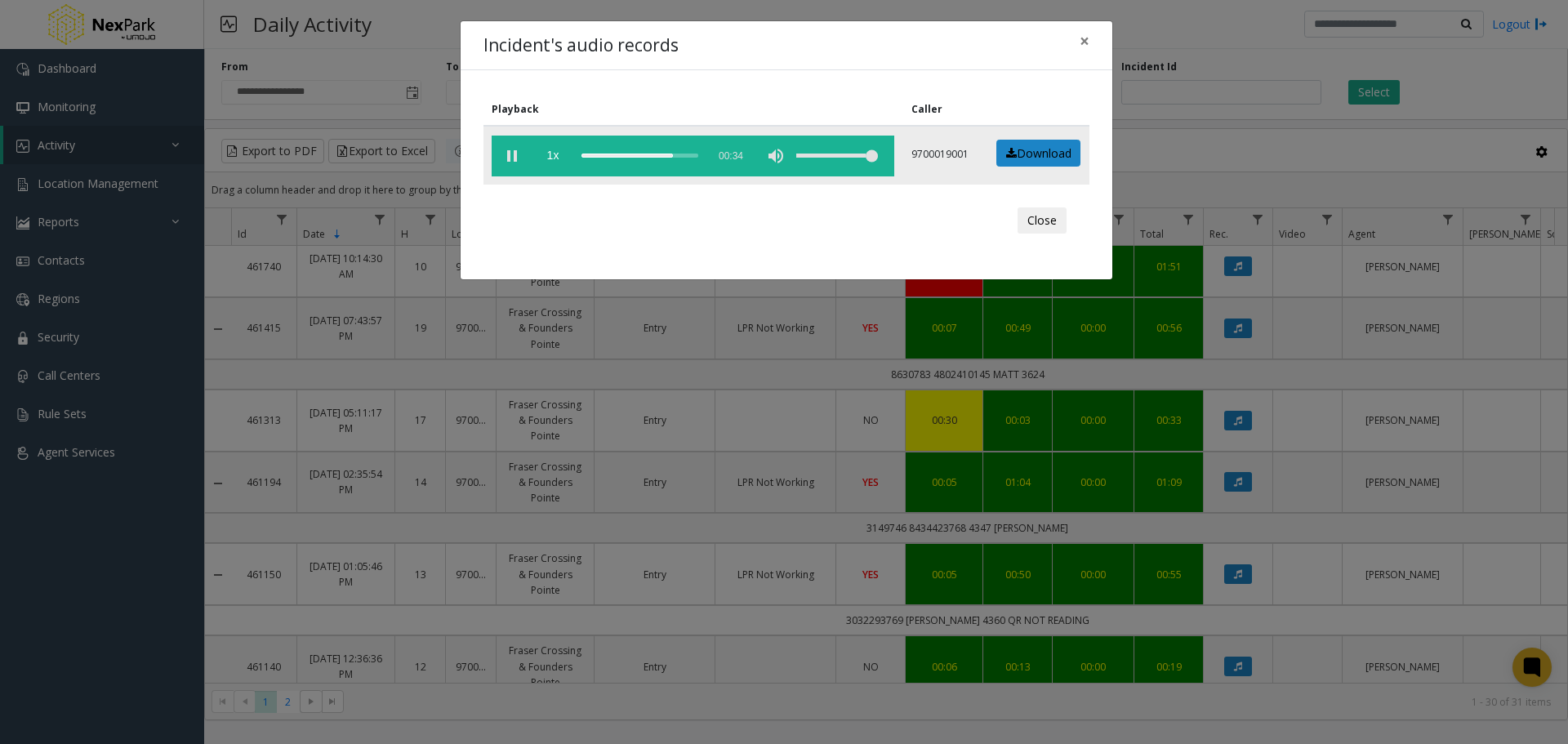
click at [683, 155] on div "scrub bar" at bounding box center [640, 155] width 117 height 40
click at [1049, 222] on button "Close" at bounding box center [1042, 220] width 49 height 26
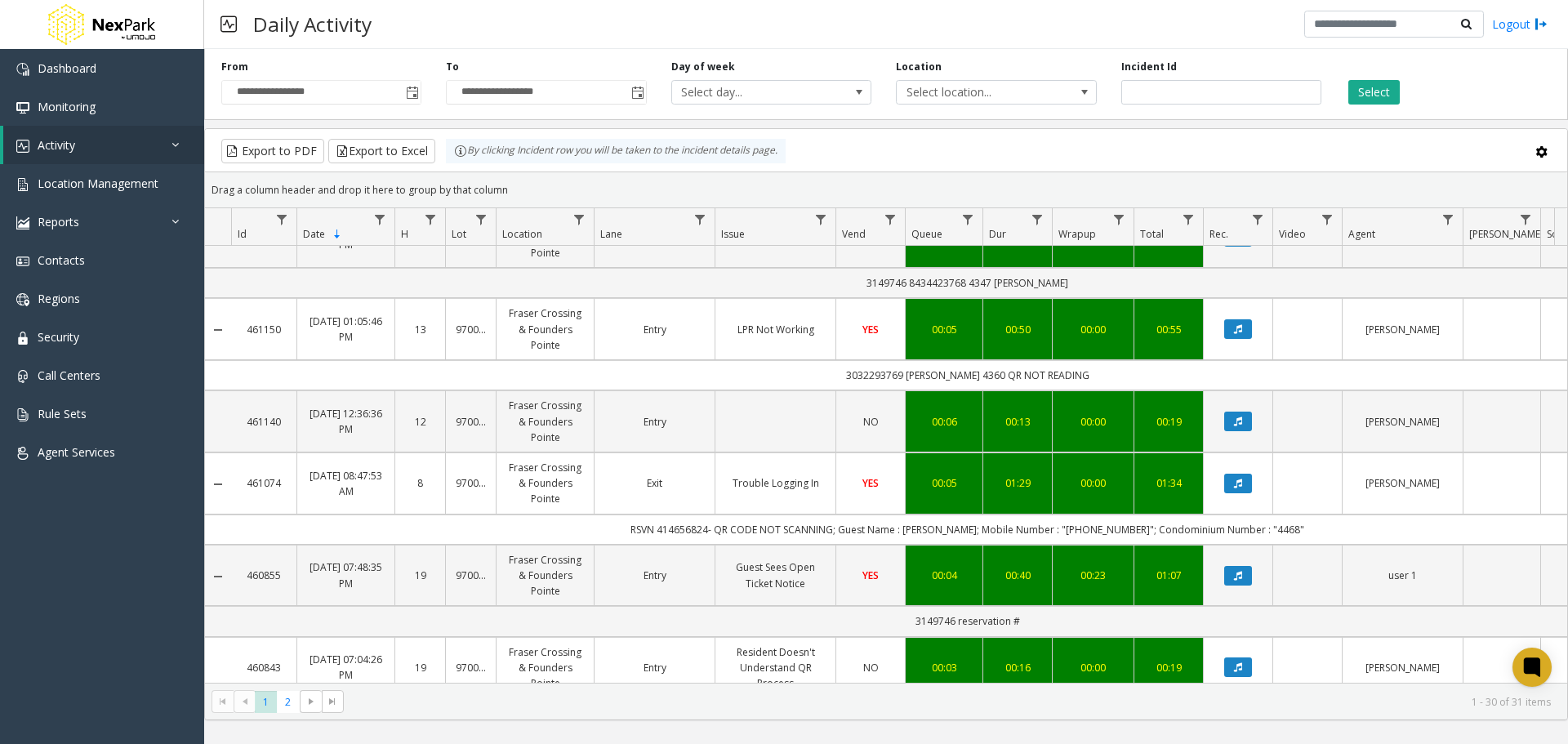
scroll to position [0, 0]
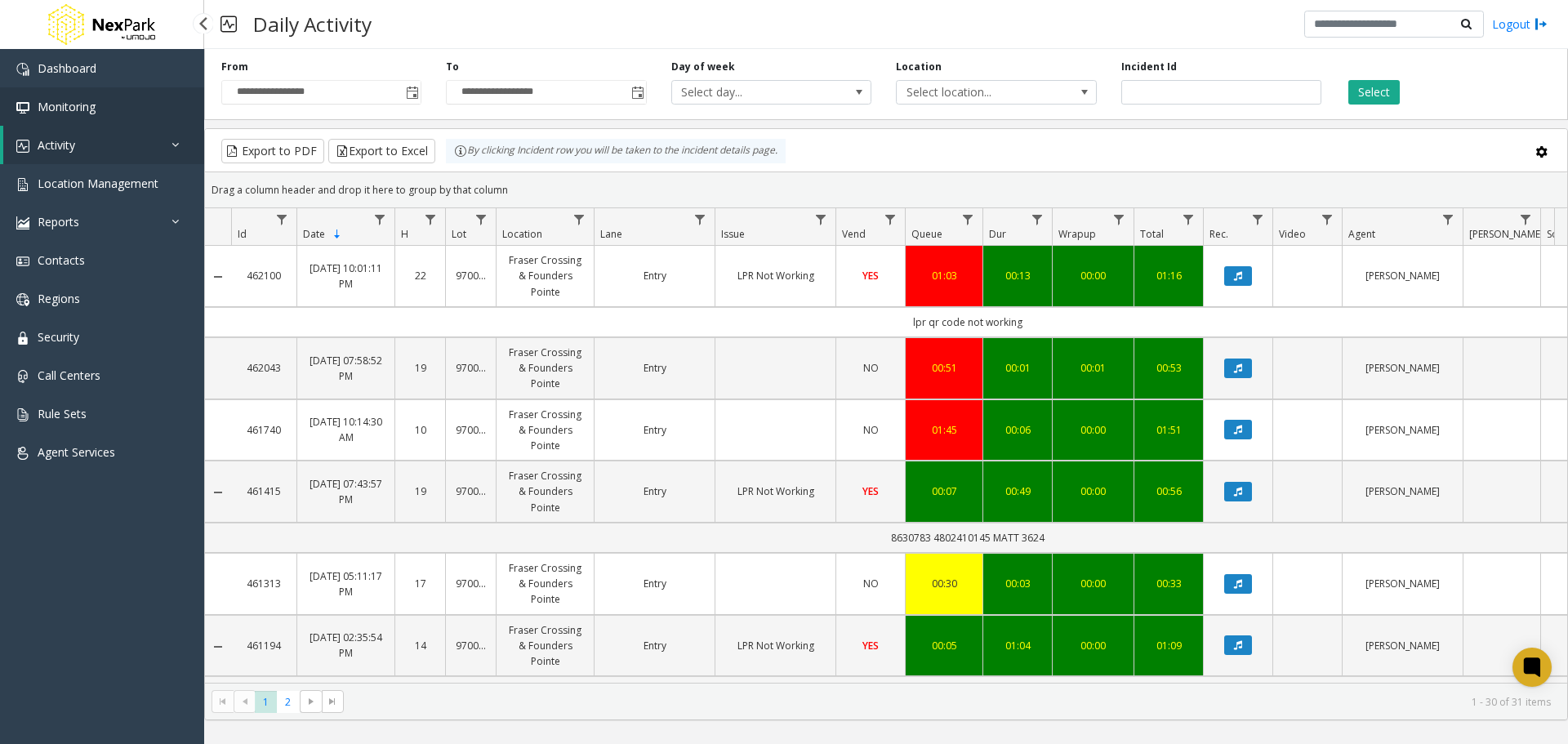
click at [88, 105] on span "Monitoring" at bounding box center [66, 106] width 58 height 16
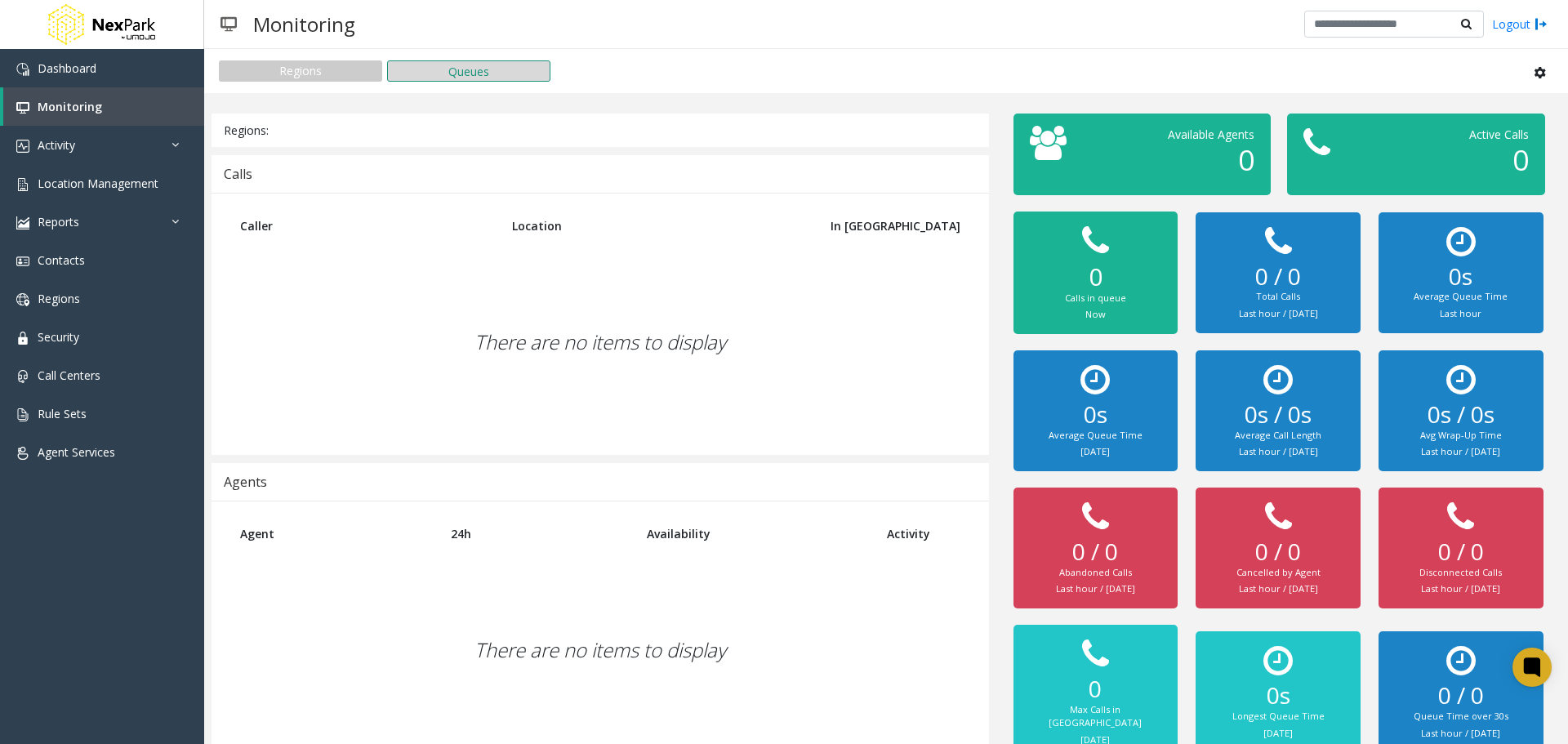
click at [447, 70] on button "Queues" at bounding box center [469, 71] width 164 height 21
click at [46, 112] on link "Monitoring" at bounding box center [104, 107] width 201 height 39
click at [53, 71] on span "Dashboard" at bounding box center [67, 68] width 59 height 16
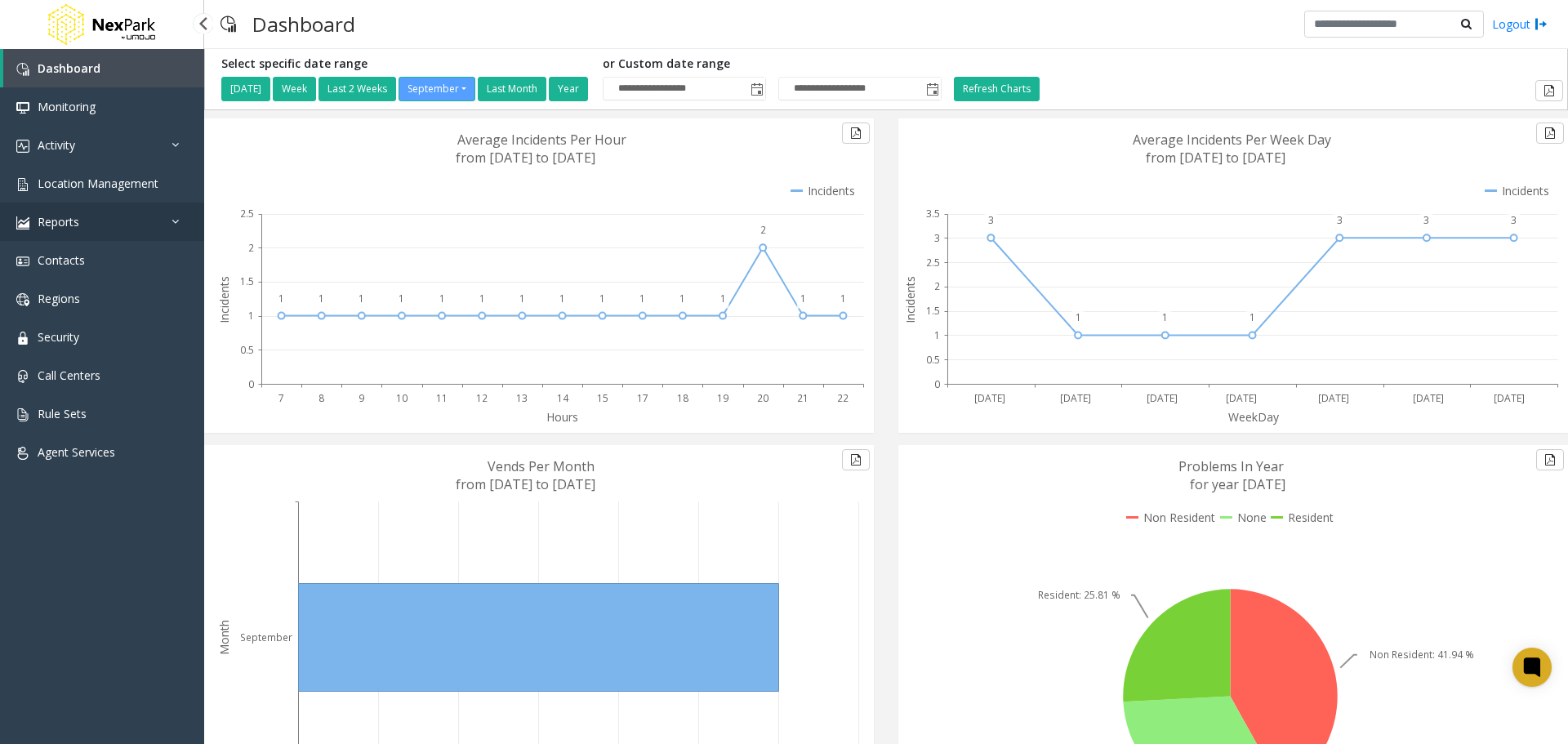
click at [37, 213] on link "Reports" at bounding box center [102, 222] width 204 height 39
